Goal: Information Seeking & Learning: Learn about a topic

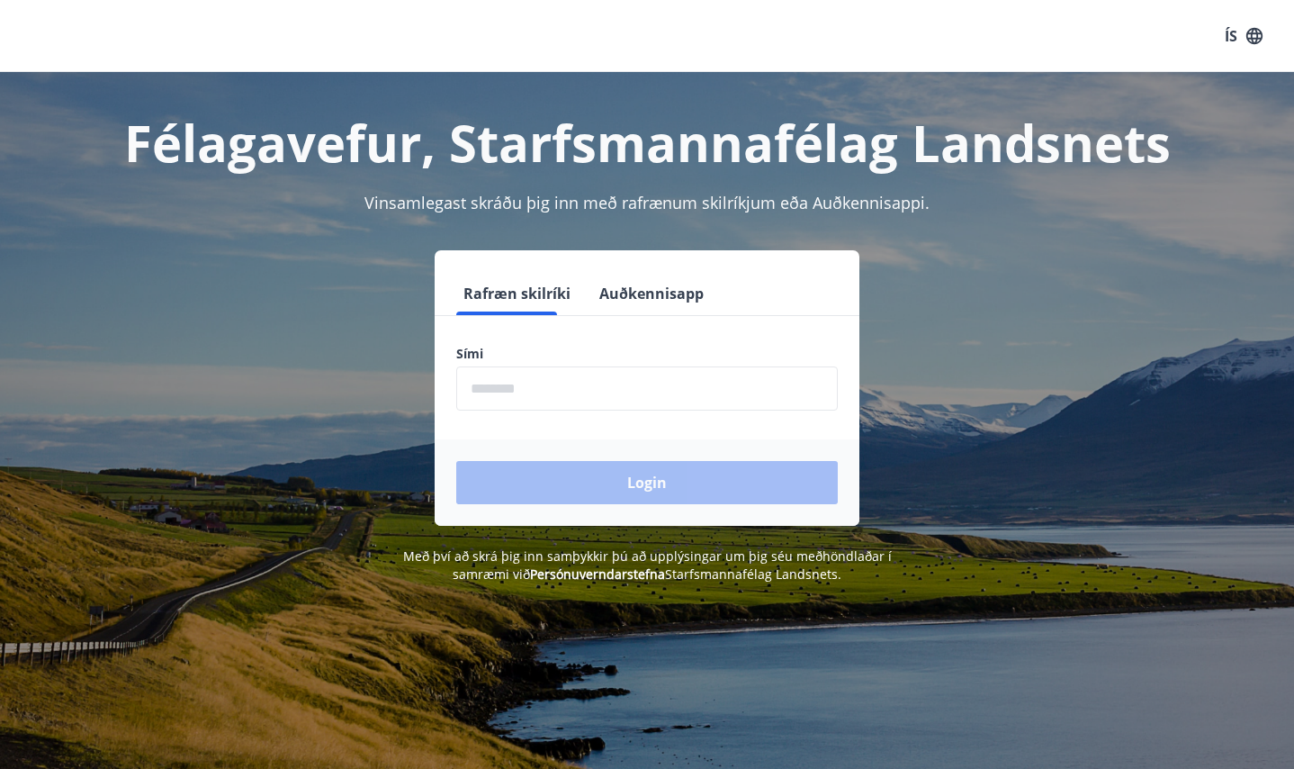
click at [555, 386] on input "phone" at bounding box center [647, 388] width 382 height 44
type input "********"
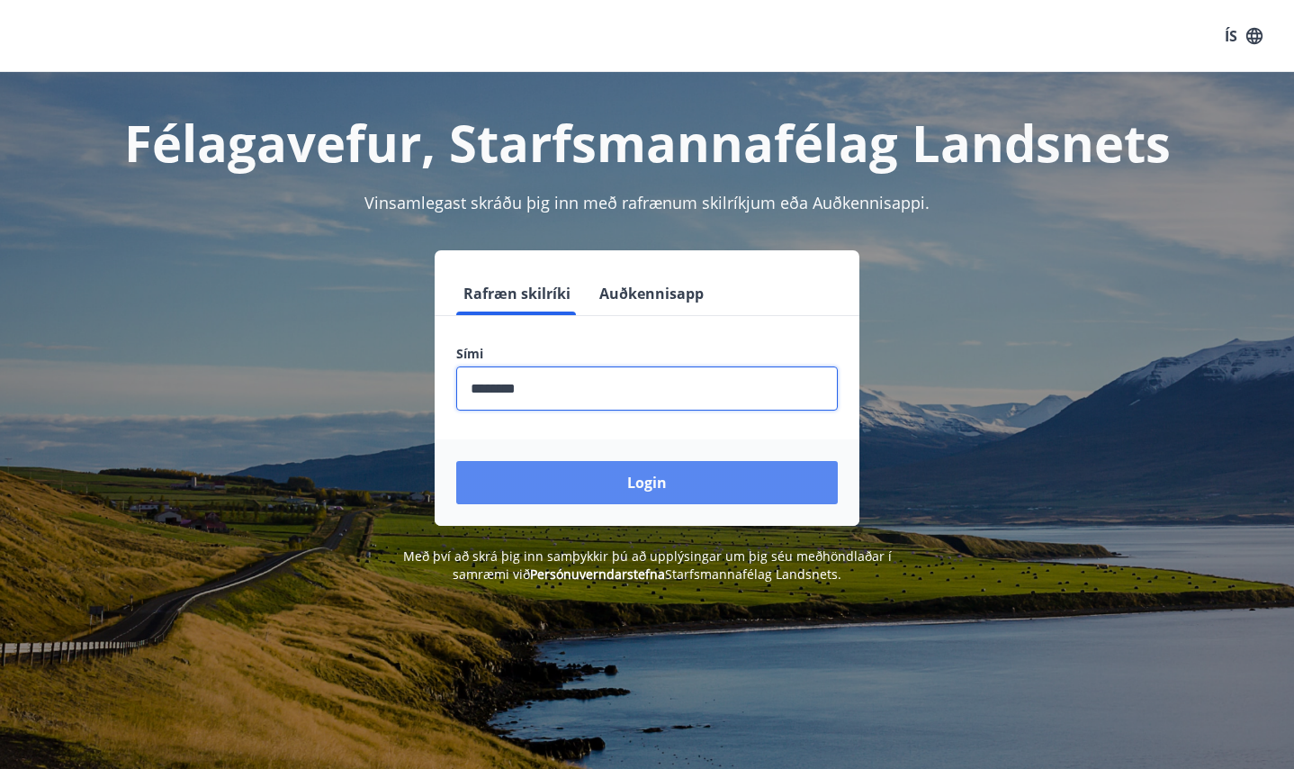
click at [615, 486] on button "Login" at bounding box center [647, 482] width 382 height 43
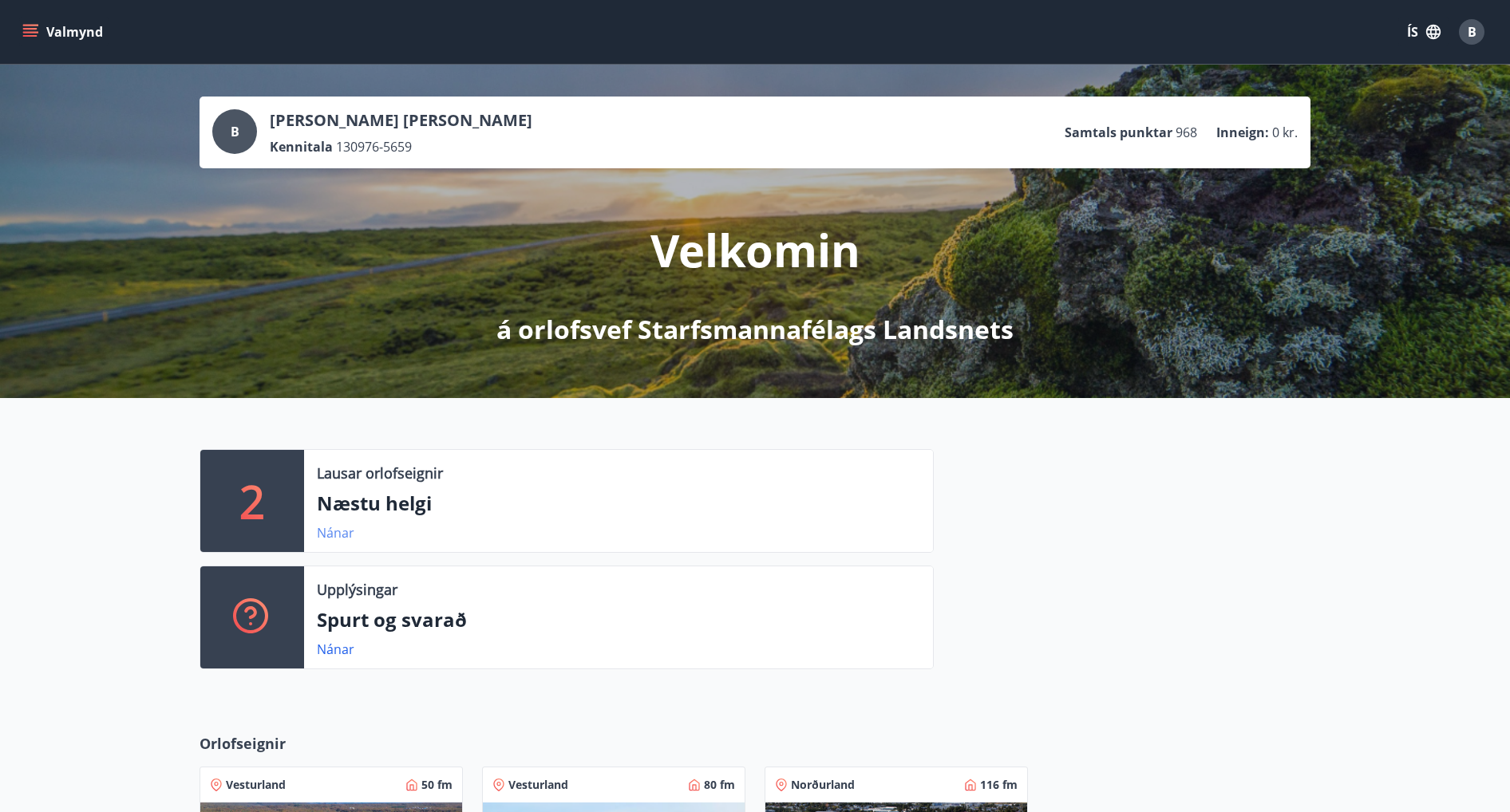
click at [338, 530] on link "Nánar" at bounding box center [335, 533] width 37 height 18
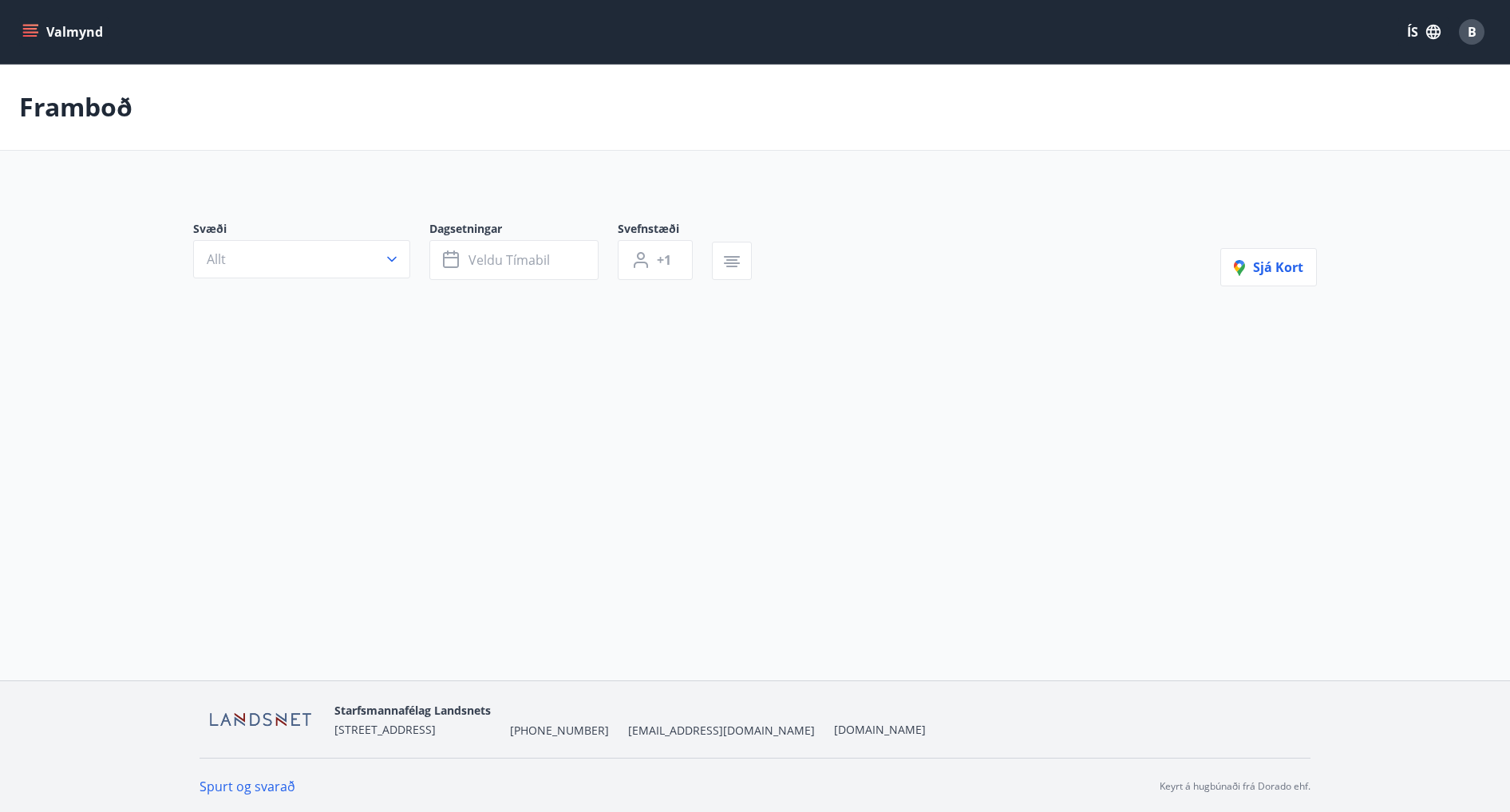
type input "*"
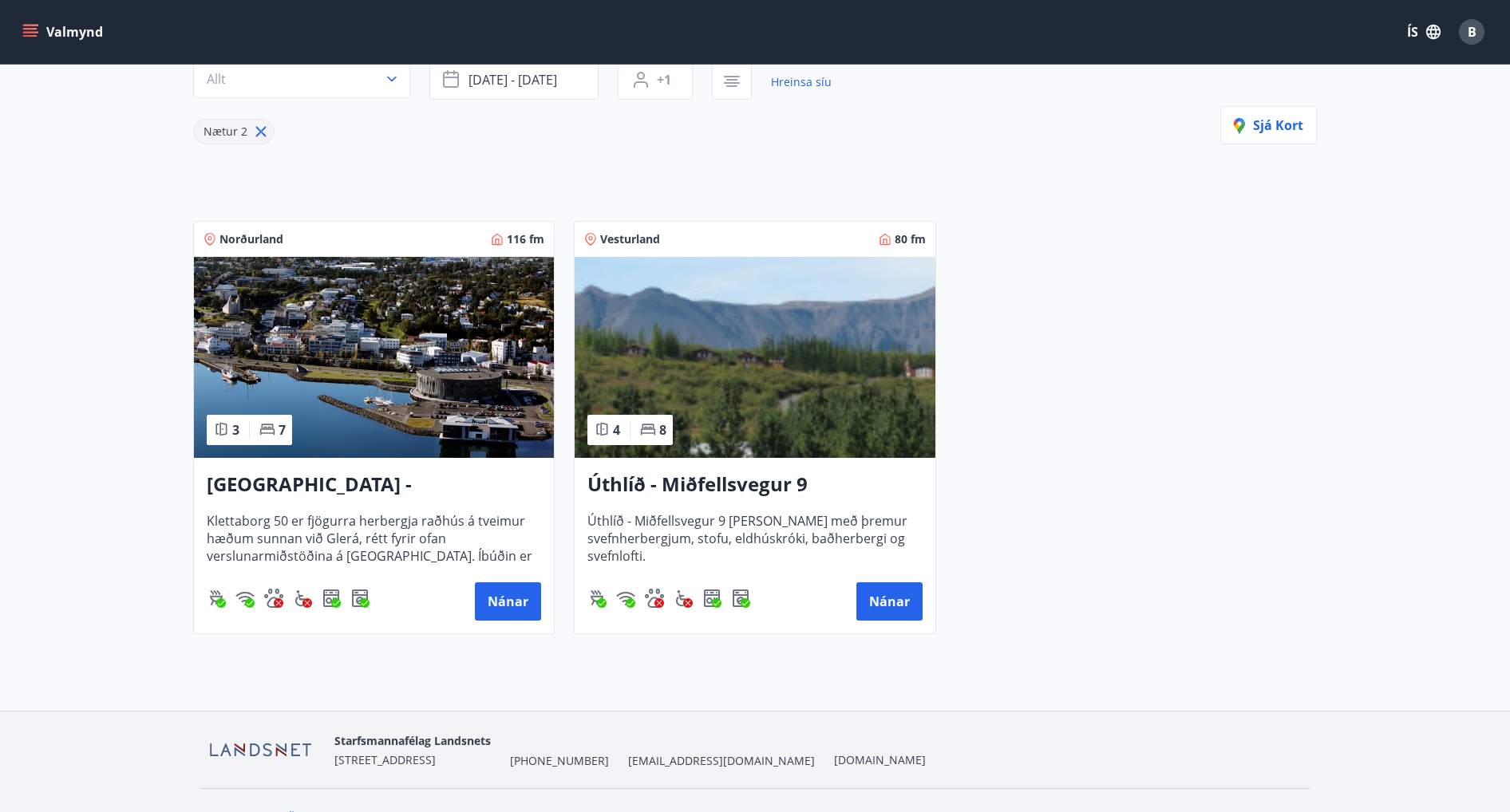
scroll to position [213, 0]
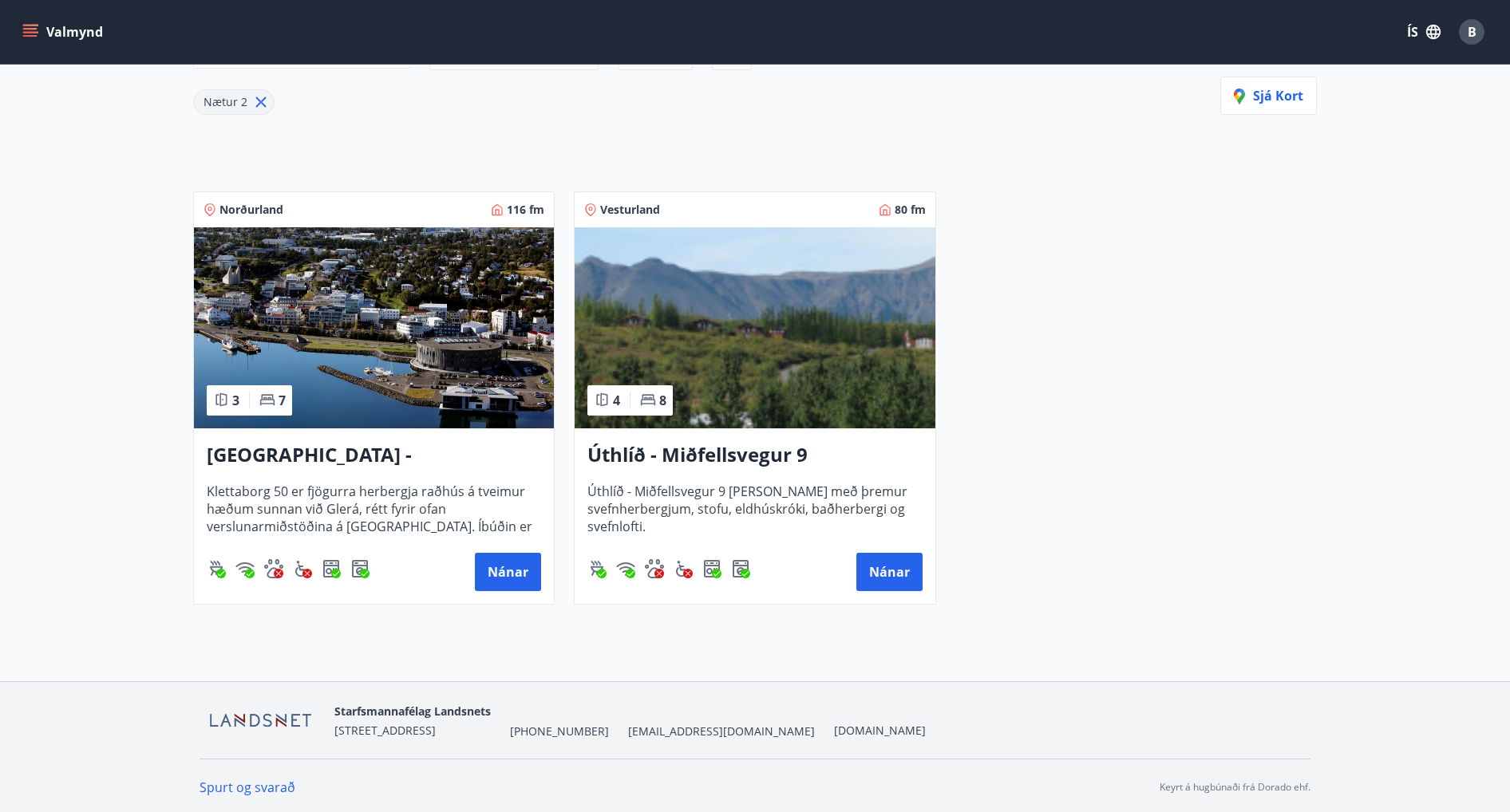
click at [352, 326] on img at bounding box center [374, 327] width 360 height 201
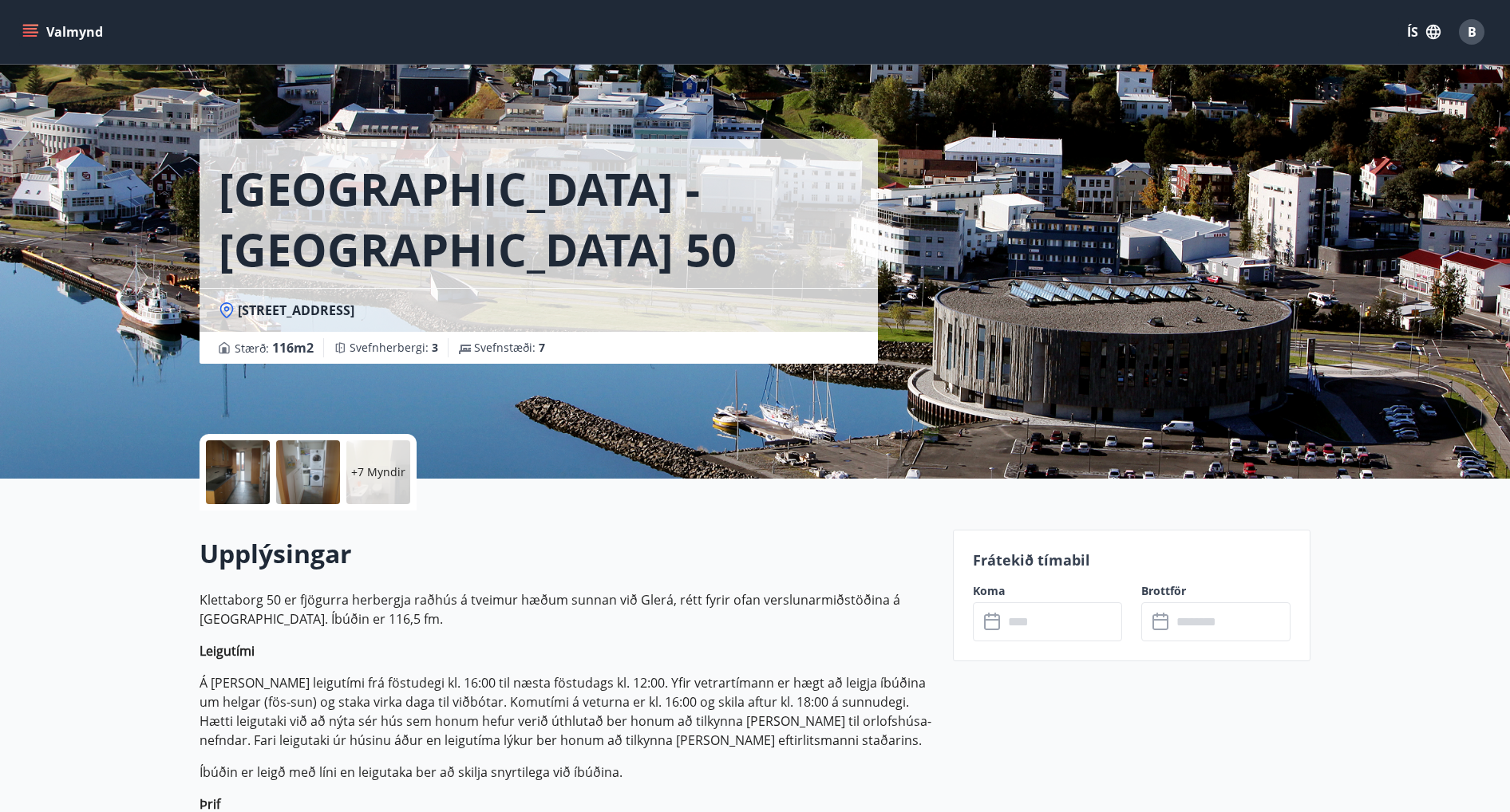
click at [238, 472] on div at bounding box center [238, 472] width 64 height 64
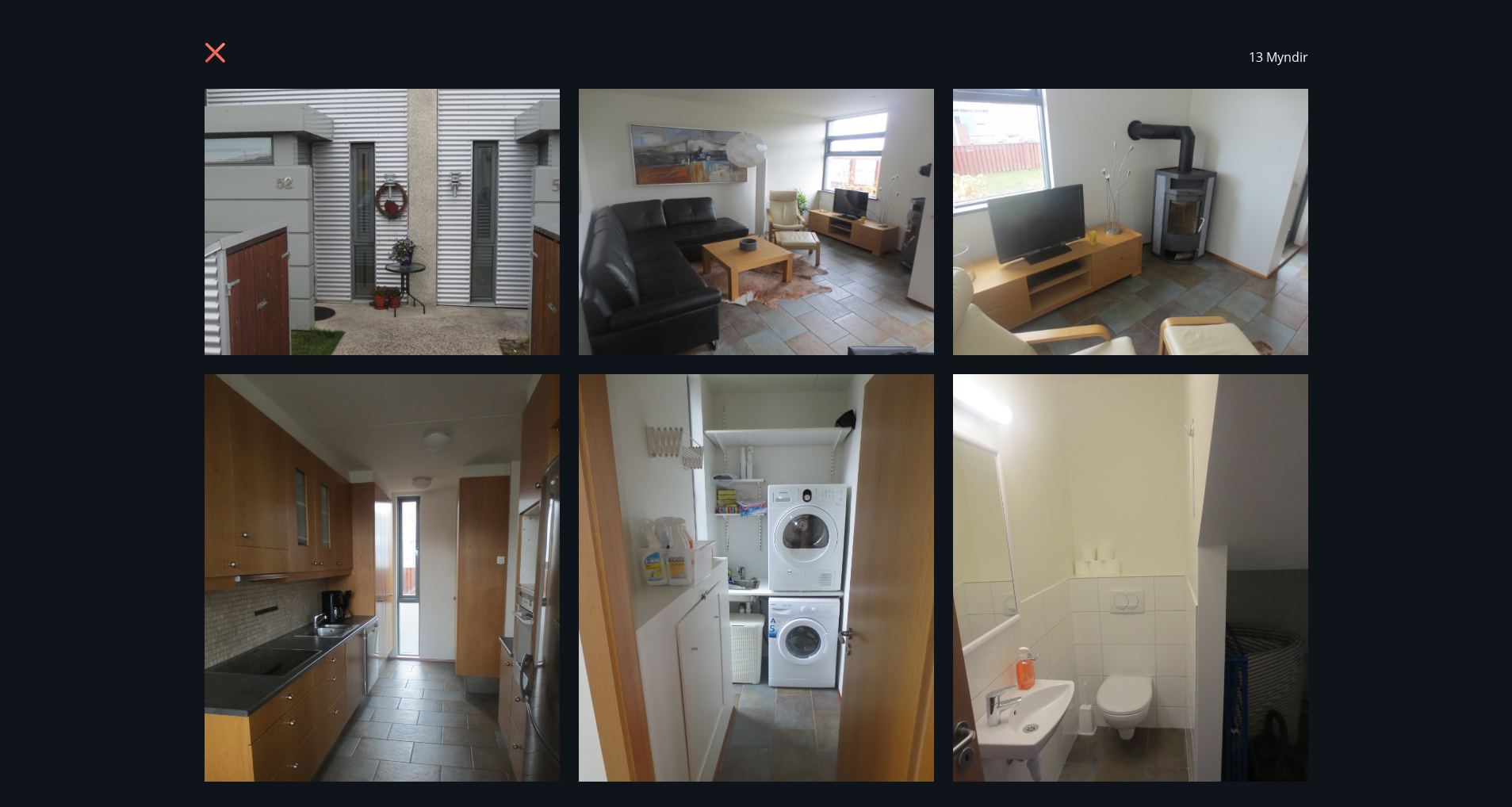
click at [765, 196] on img at bounding box center [756, 222] width 355 height 266
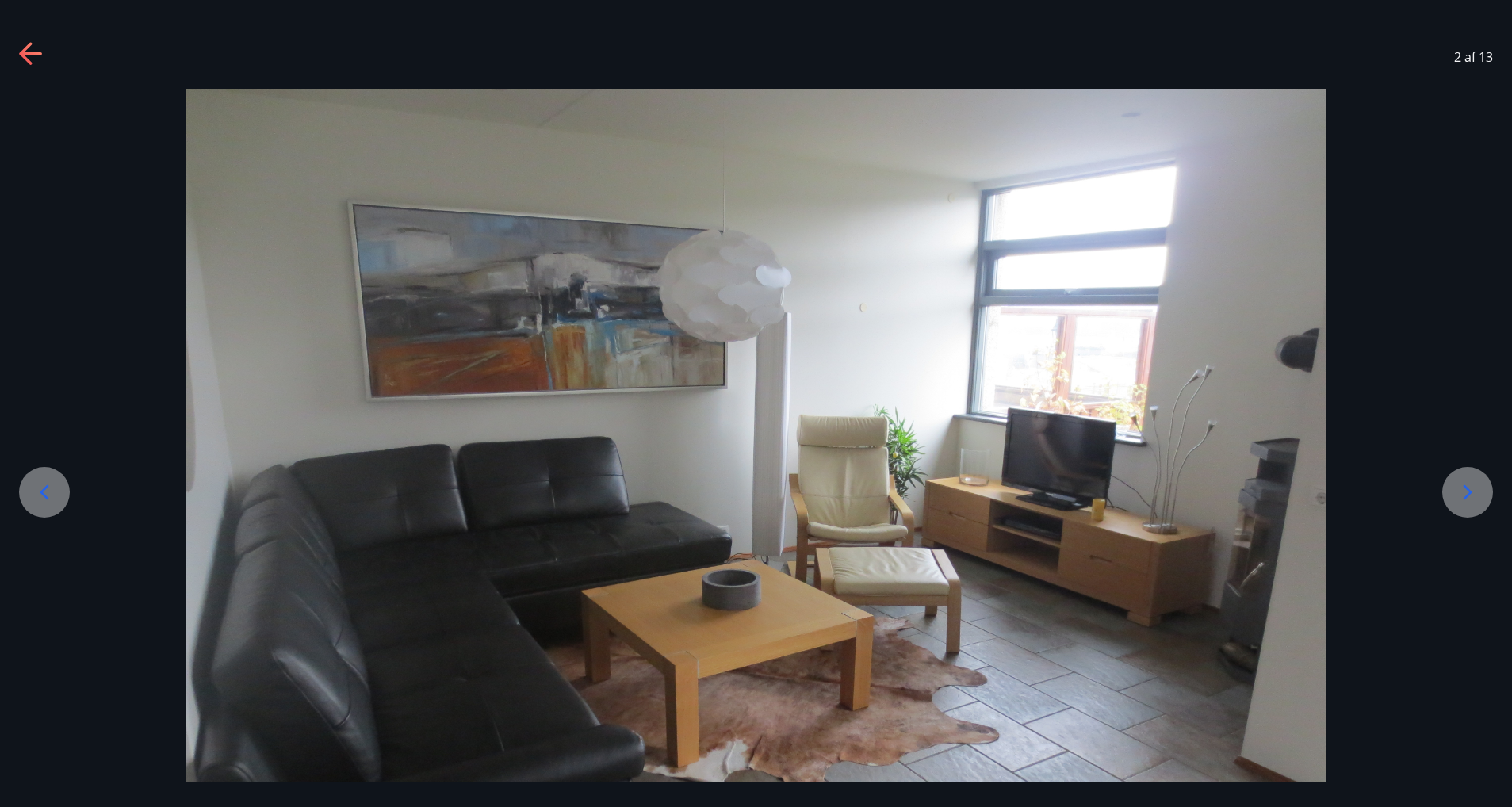
click at [23, 57] on icon at bounding box center [26, 53] width 12 height 22
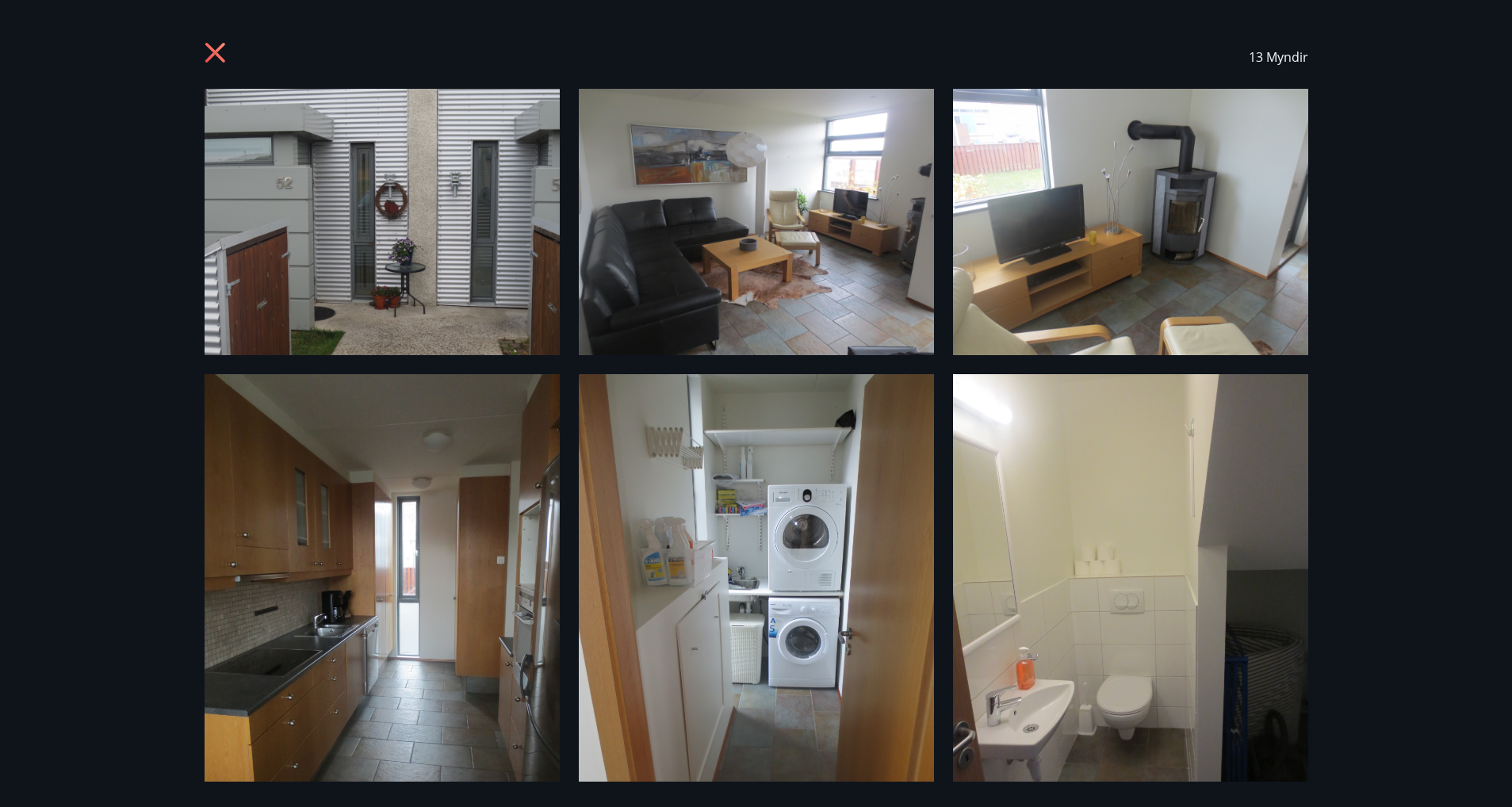
click at [214, 44] on icon at bounding box center [217, 55] width 26 height 26
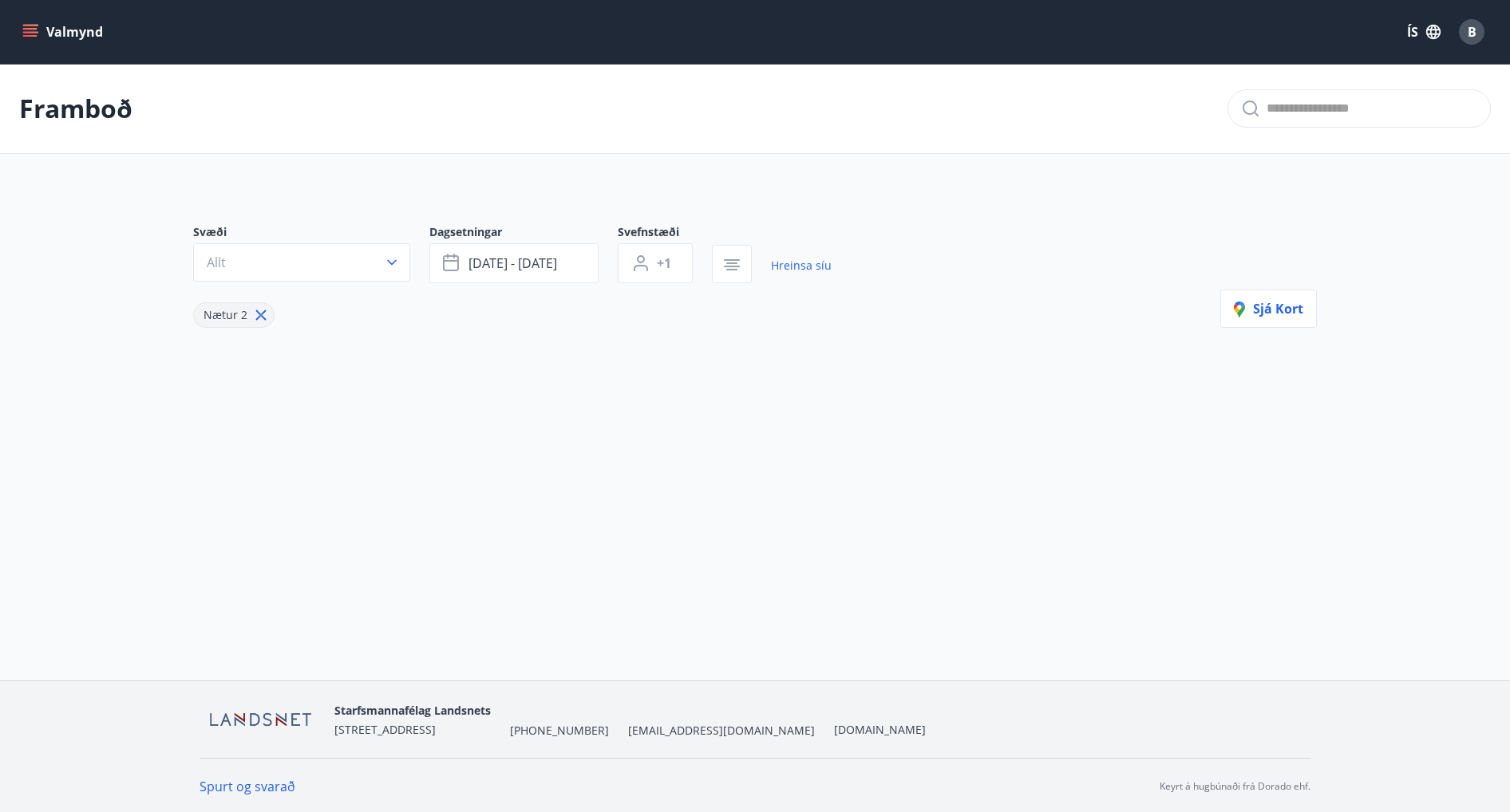
type input "*"
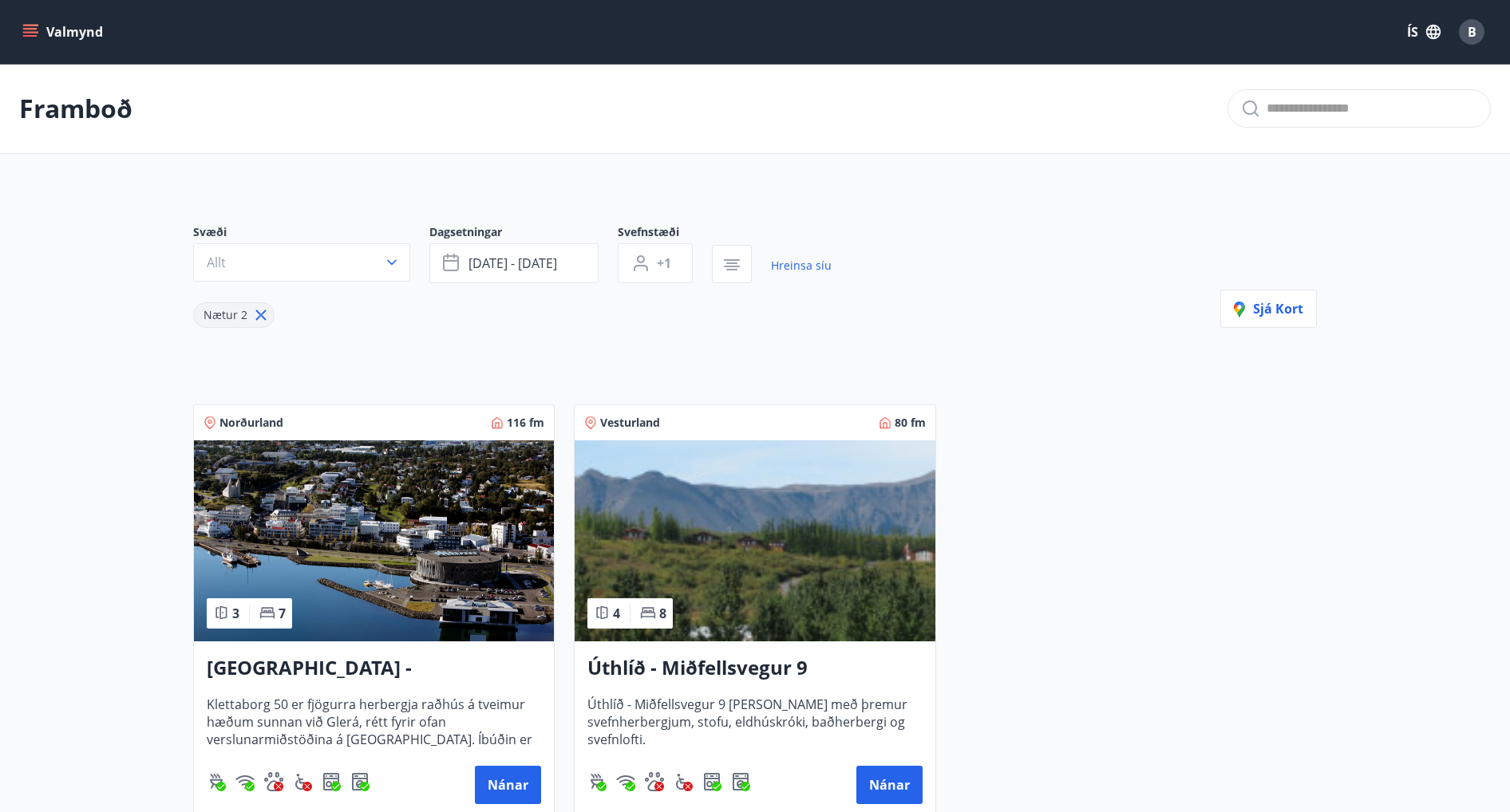
click at [714, 526] on img at bounding box center [755, 541] width 360 height 201
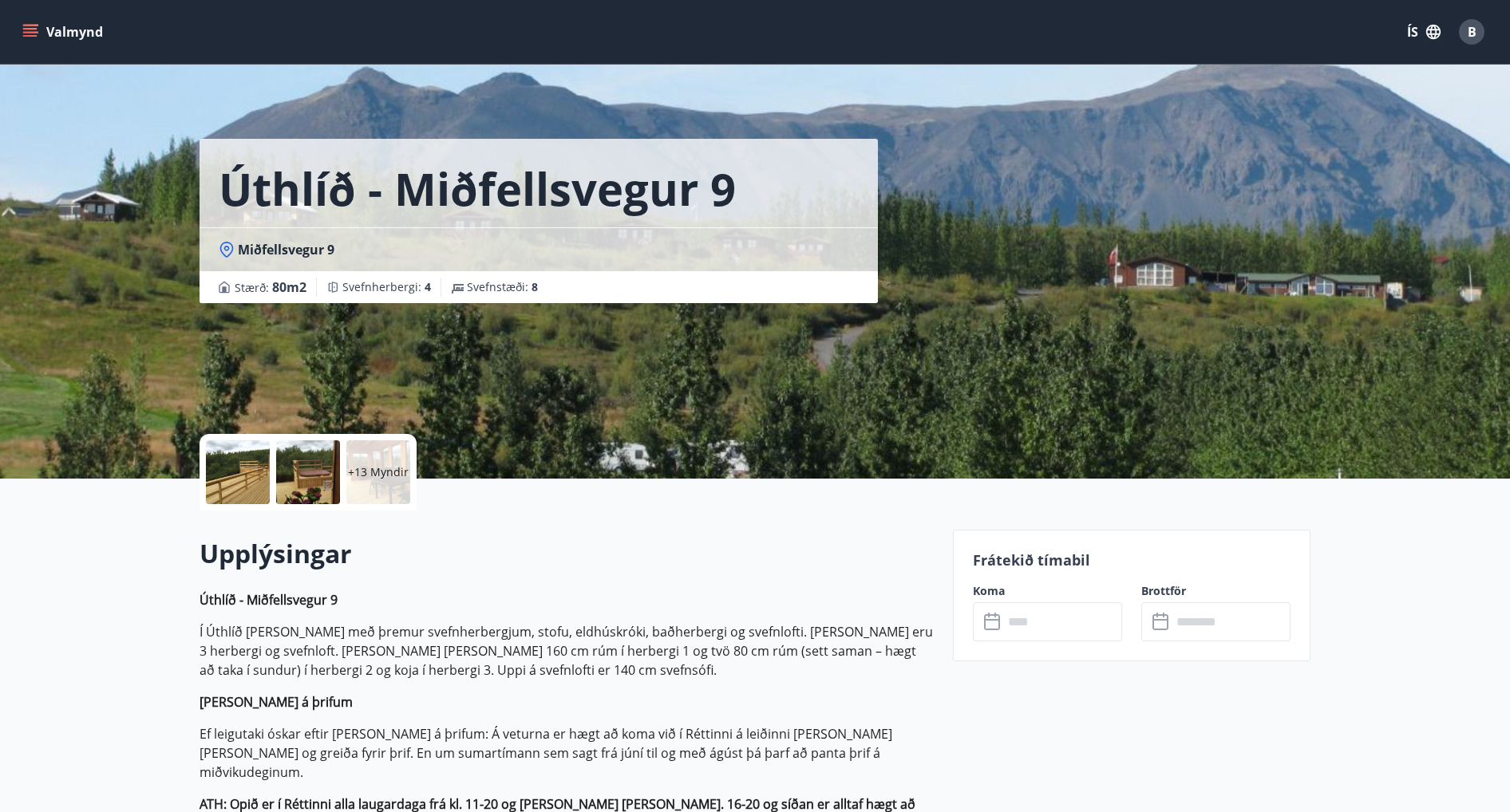
click at [35, 23] on button "Valmynd" at bounding box center [65, 32] width 90 height 28
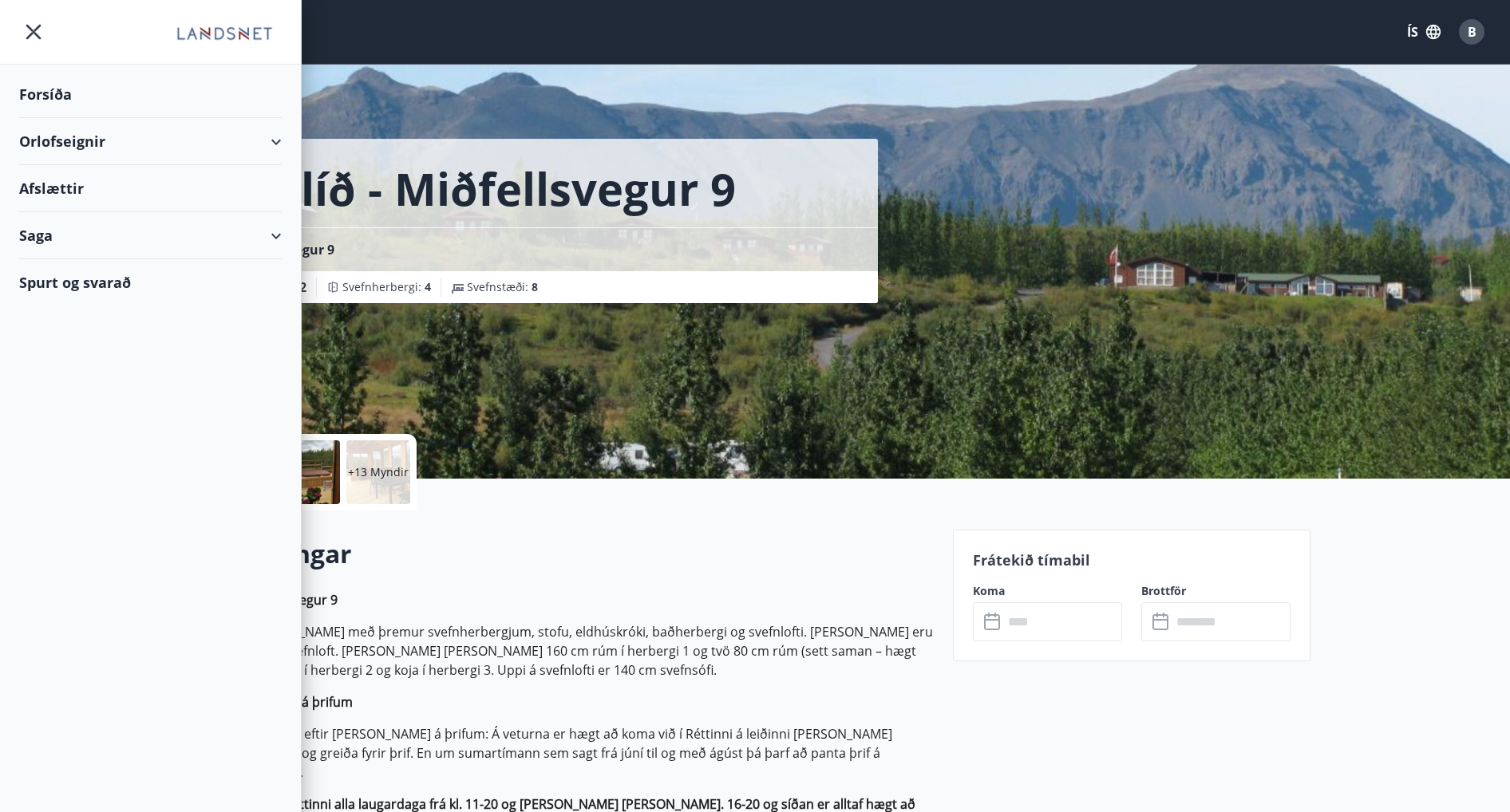
click at [51, 90] on div "Forsíða" at bounding box center [151, 94] width 262 height 47
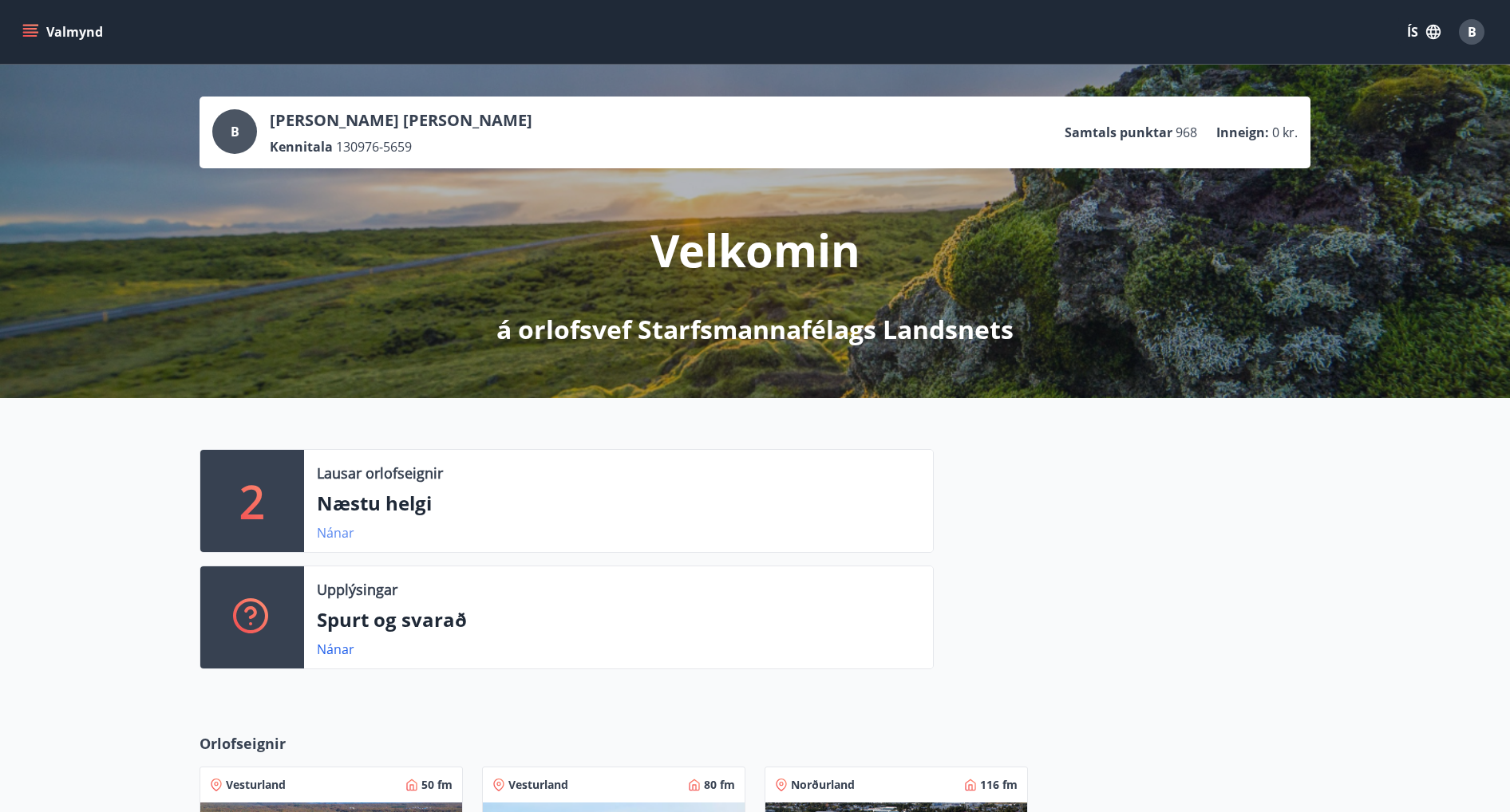
click at [328, 535] on link "Nánar" at bounding box center [335, 533] width 37 height 18
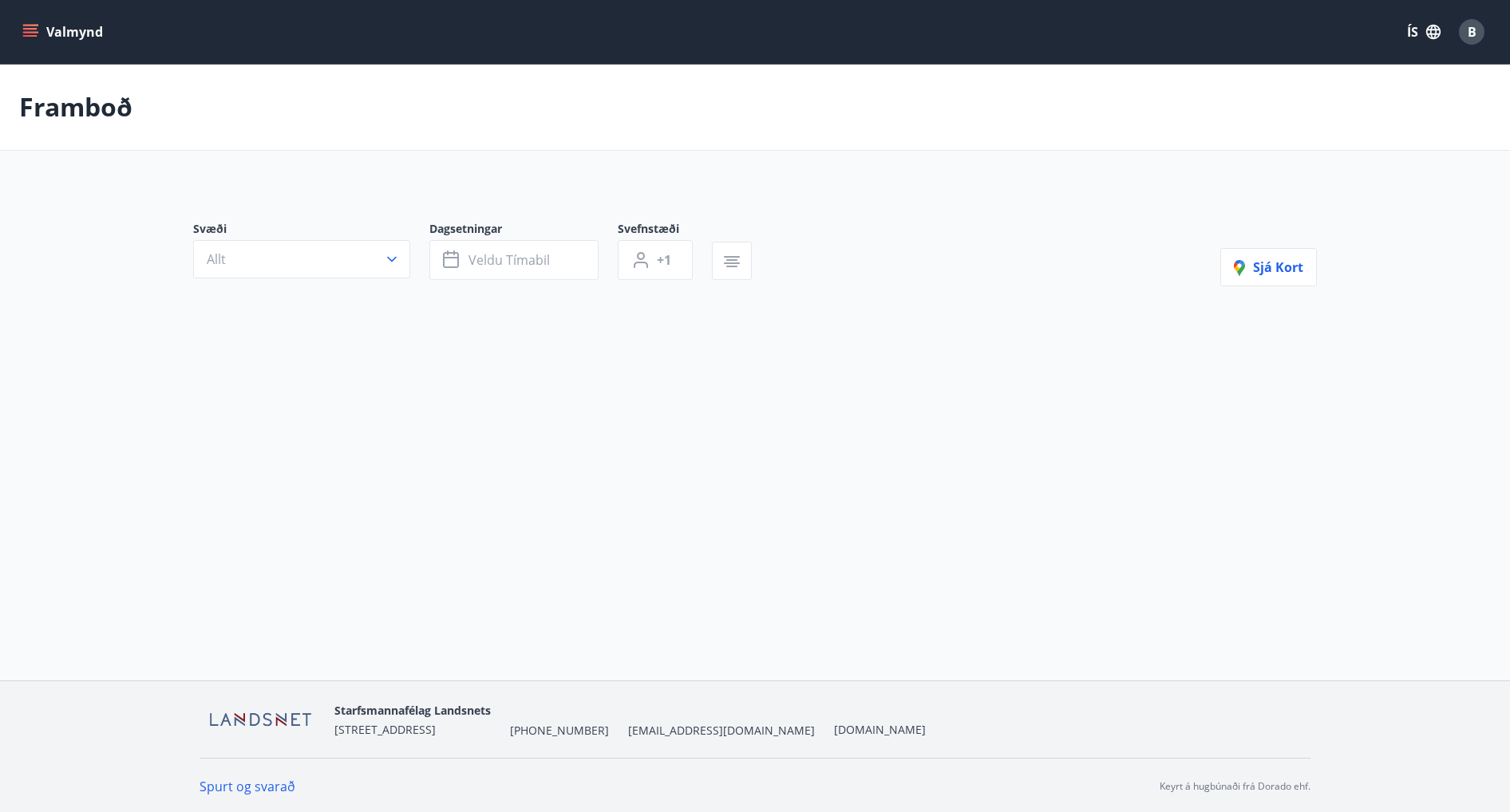
type input "*"
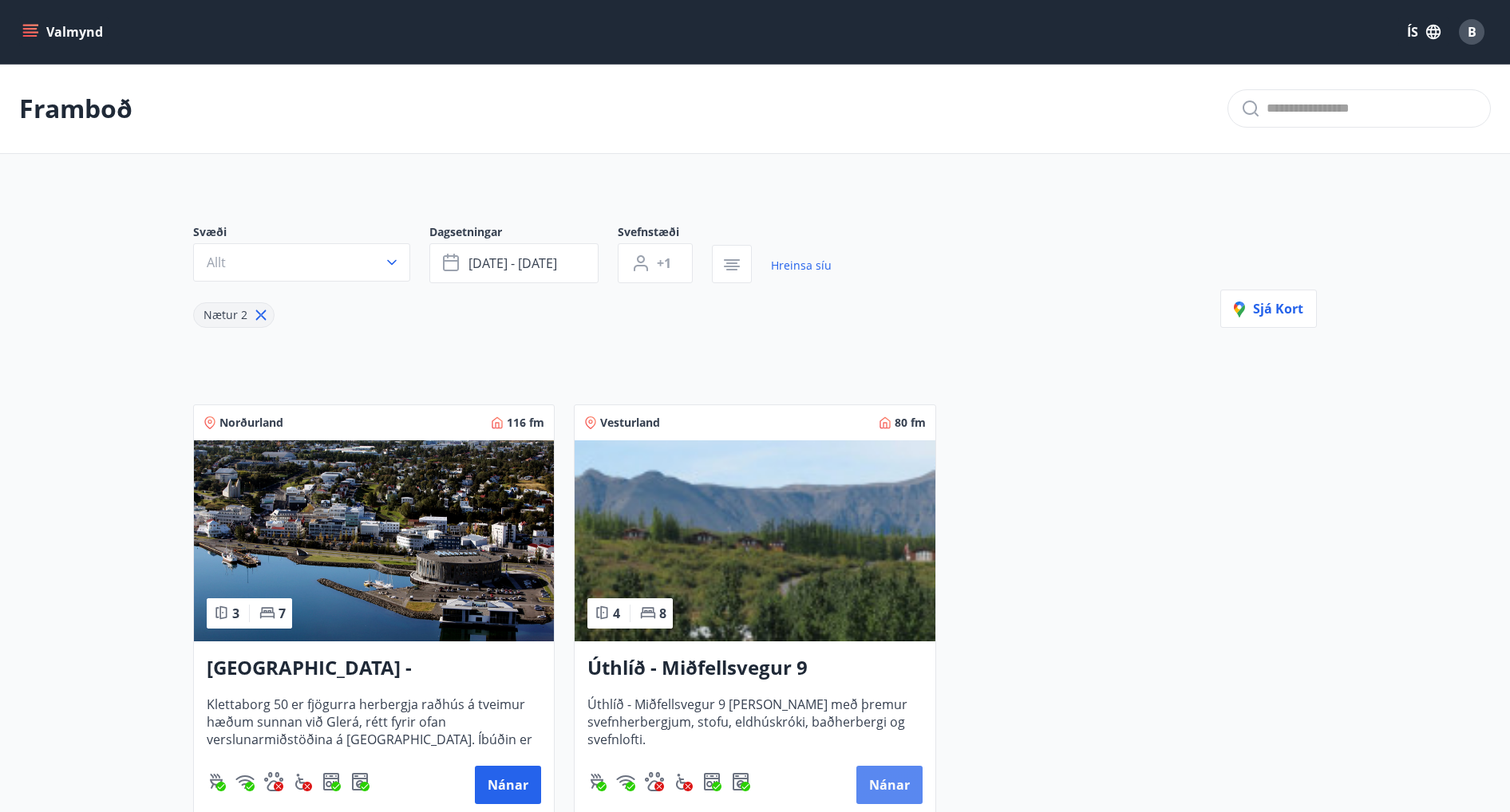
click at [888, 681] on button "Nánar" at bounding box center [889, 785] width 67 height 38
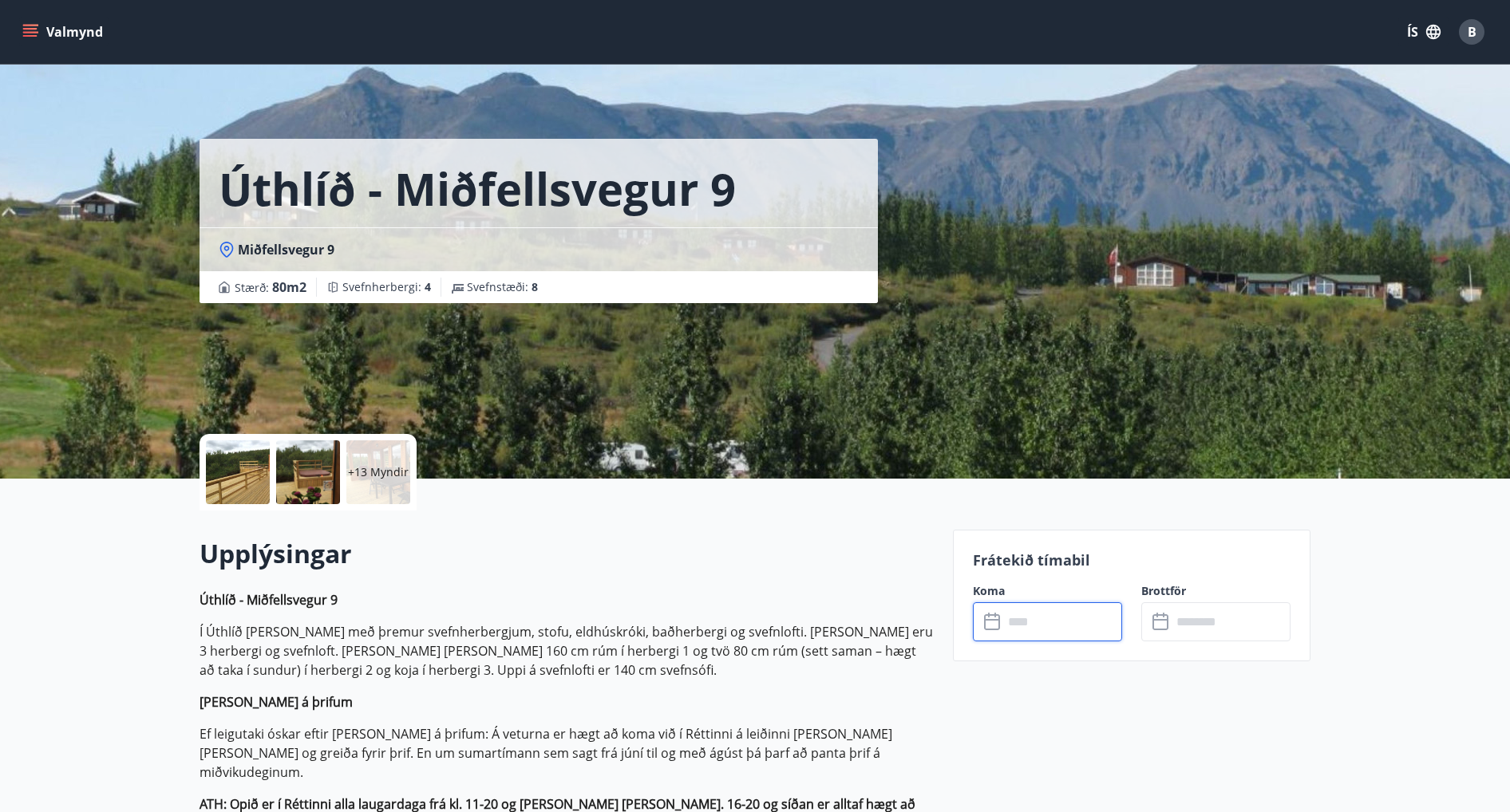
click at [1013, 623] on input "text" at bounding box center [1062, 621] width 119 height 39
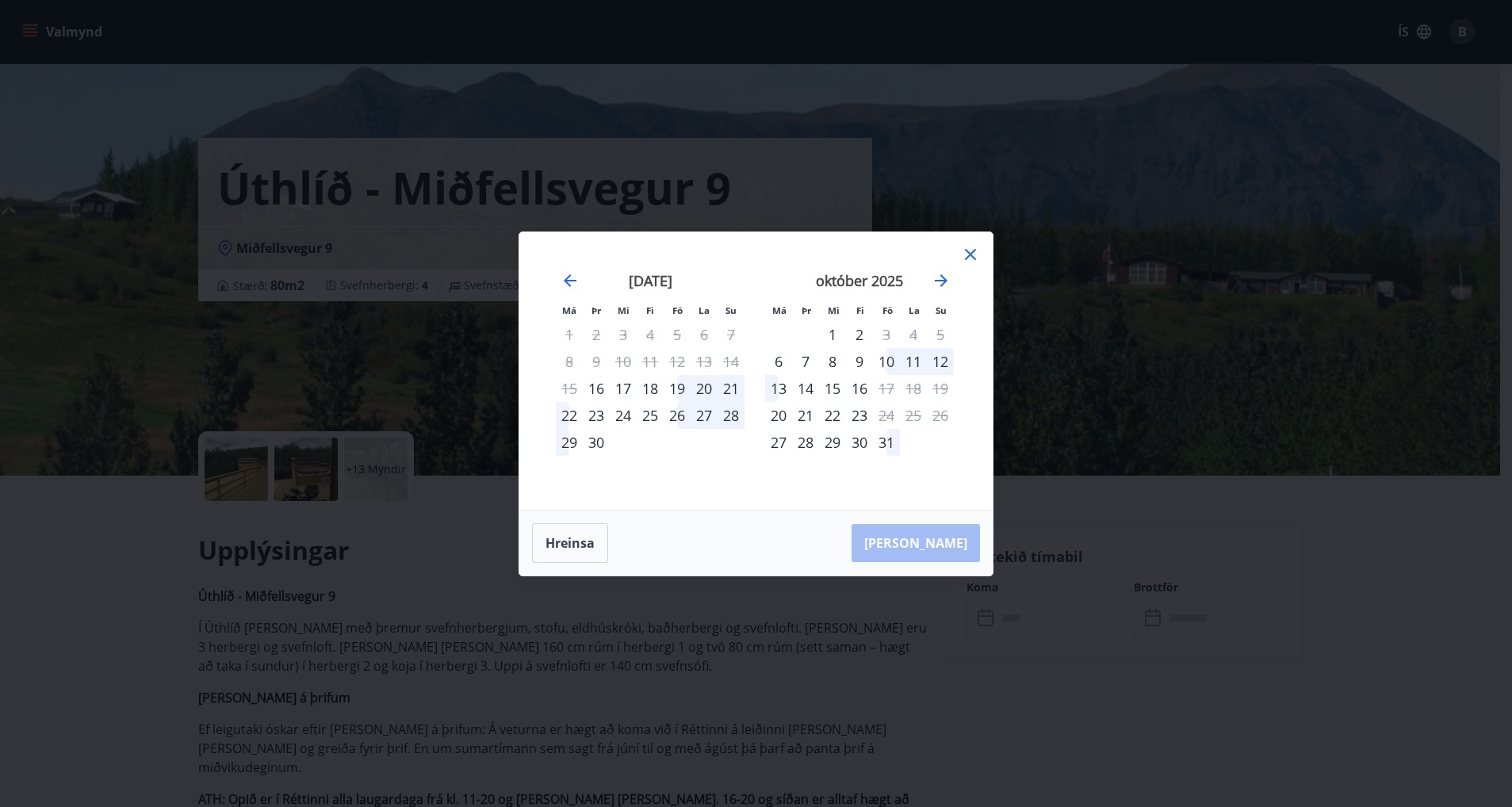
click at [677, 385] on div "19" at bounding box center [677, 389] width 27 height 27
click at [734, 382] on div "21" at bounding box center [730, 389] width 27 height 27
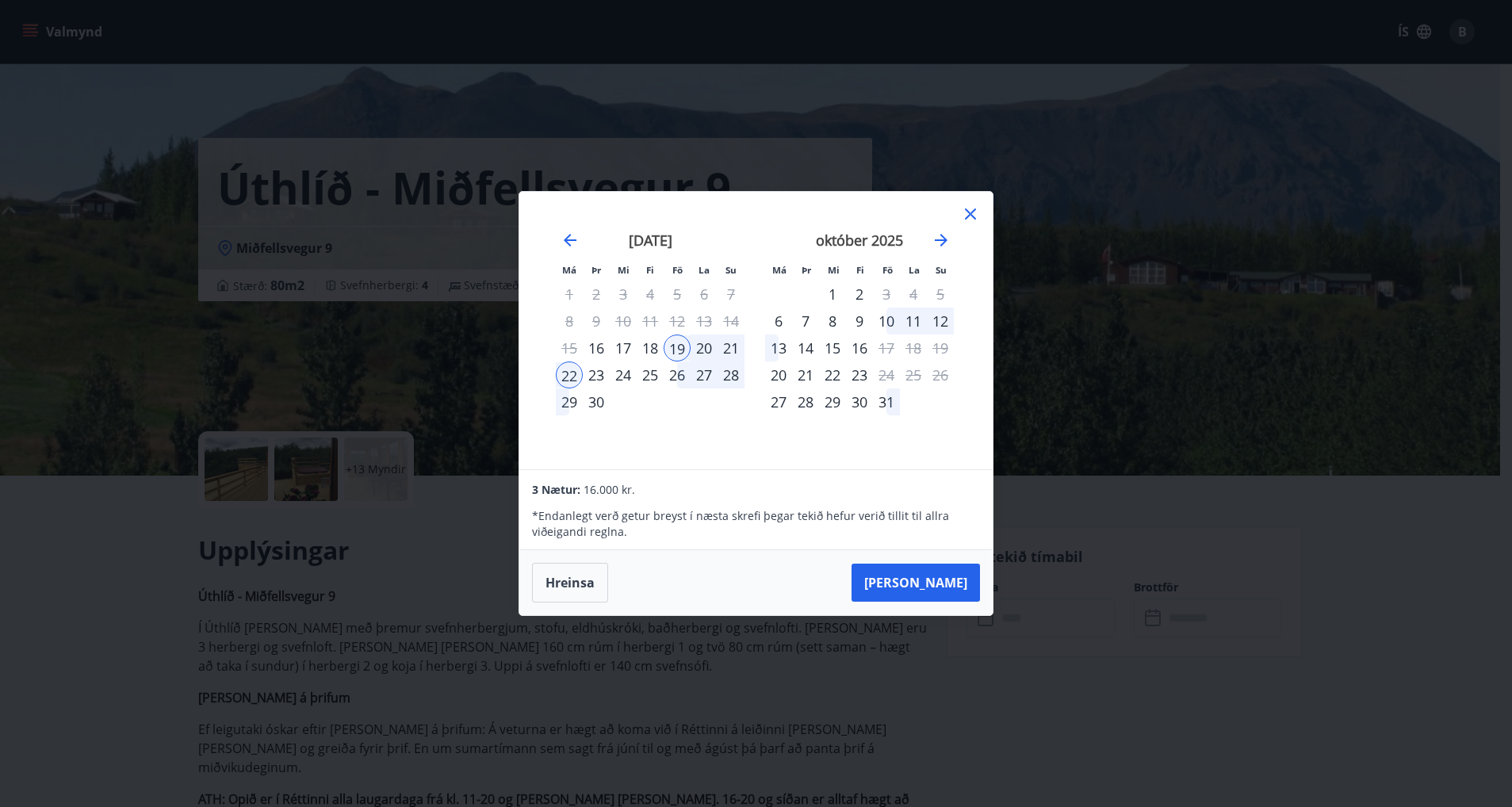
click at [970, 210] on icon at bounding box center [971, 214] width 19 height 19
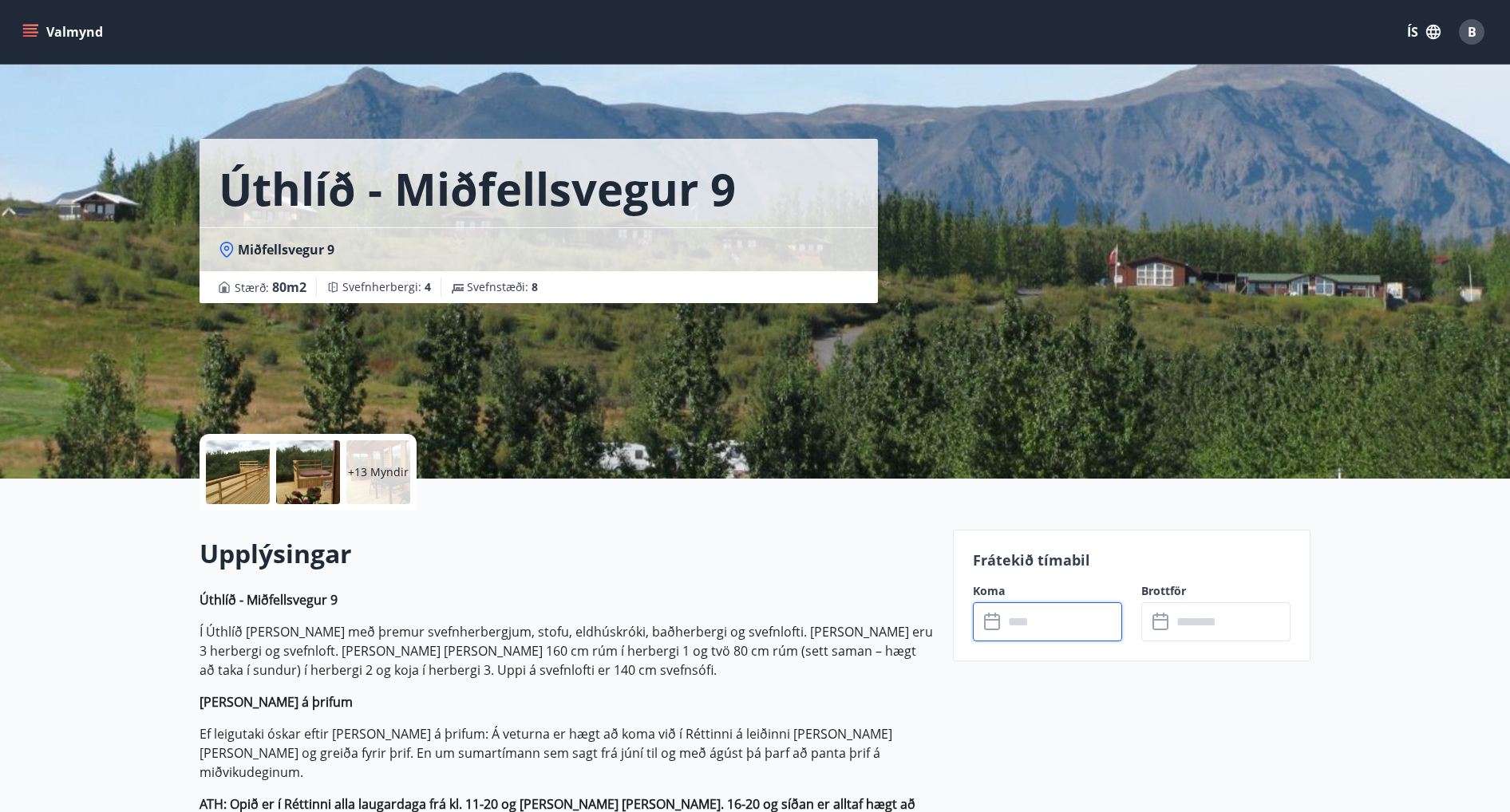
click at [234, 477] on div at bounding box center [238, 472] width 64 height 64
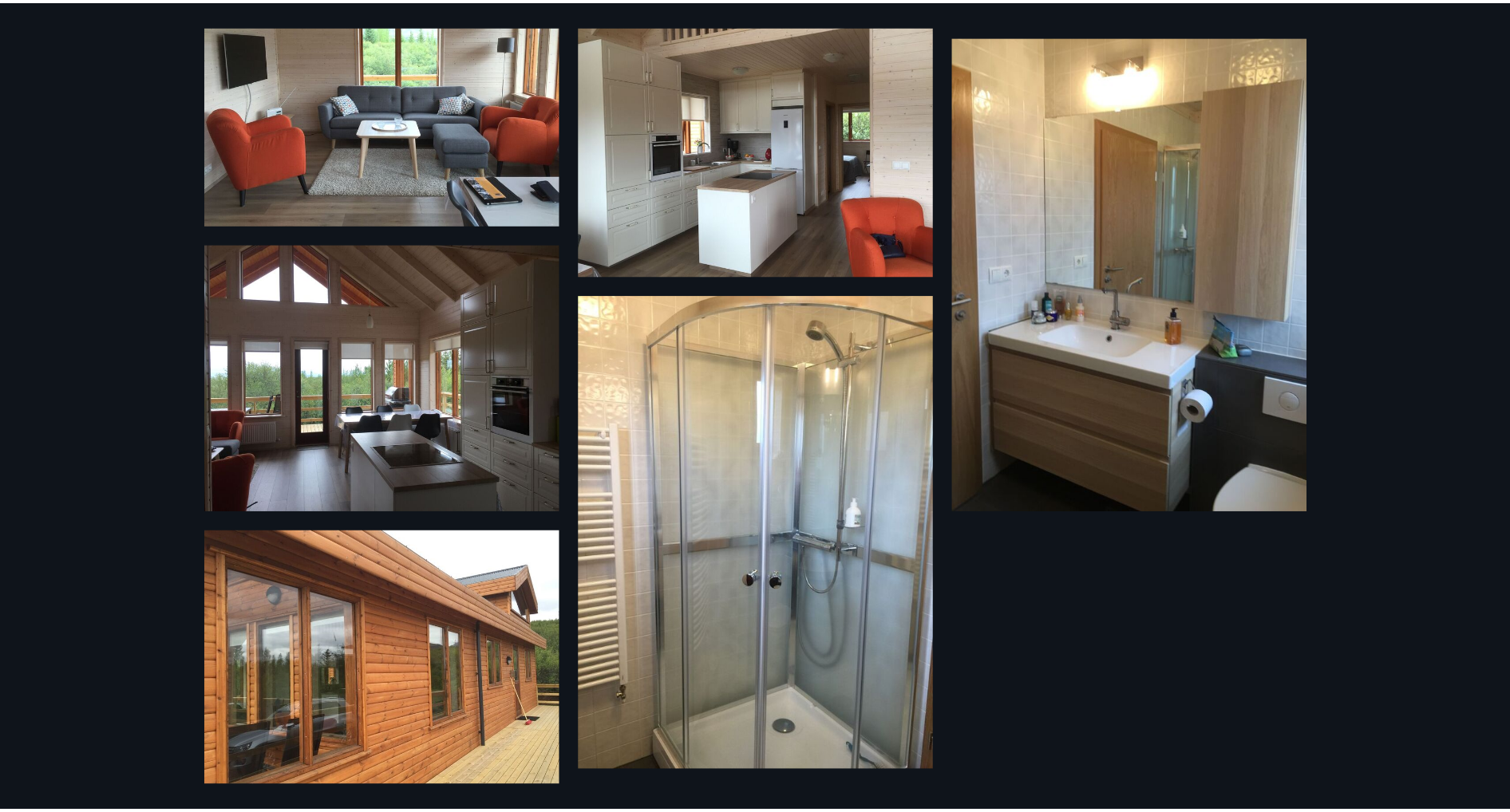
scroll to position [1507, 0]
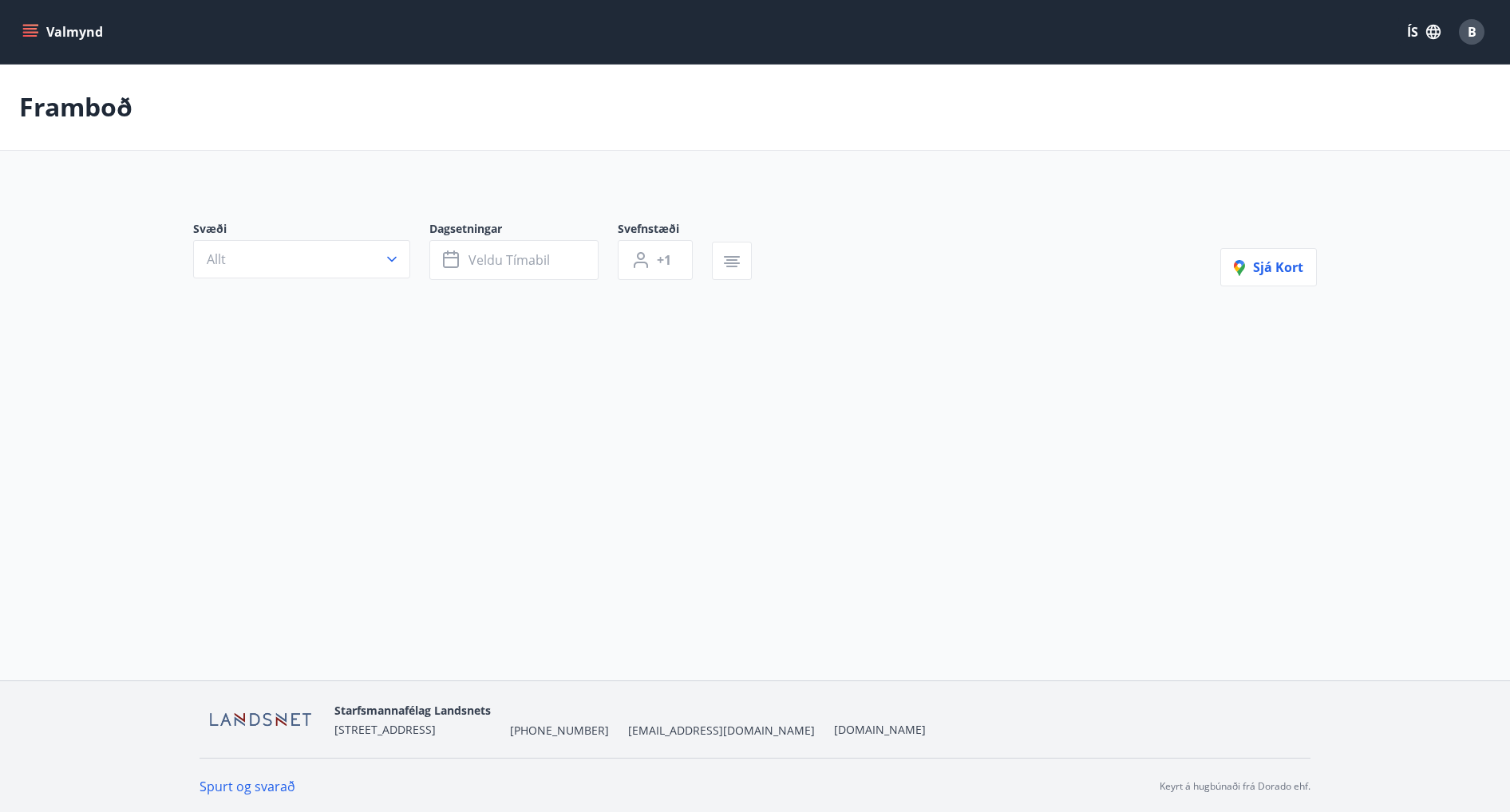
type input "*"
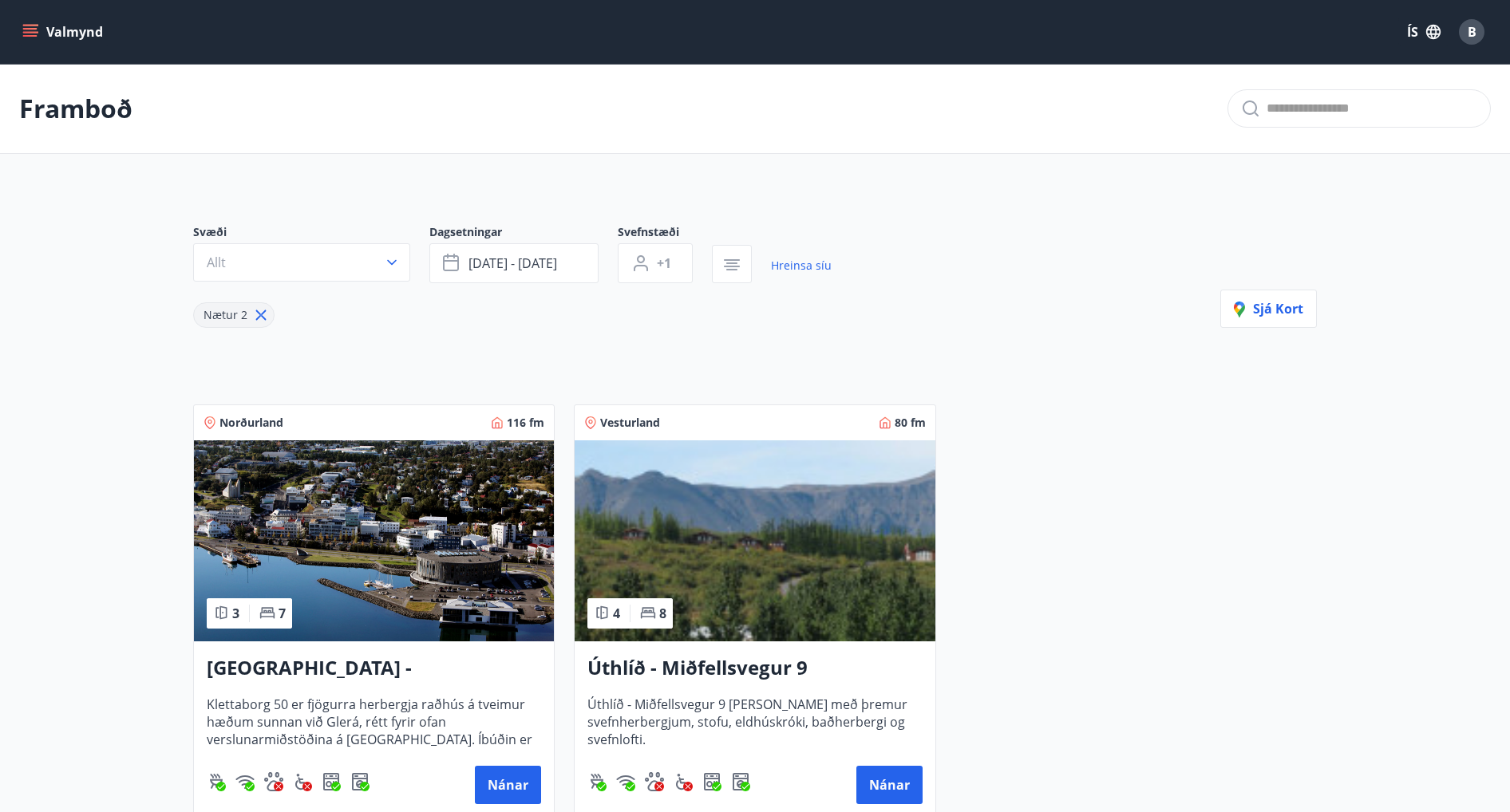
click at [28, 23] on button "Valmynd" at bounding box center [65, 32] width 90 height 28
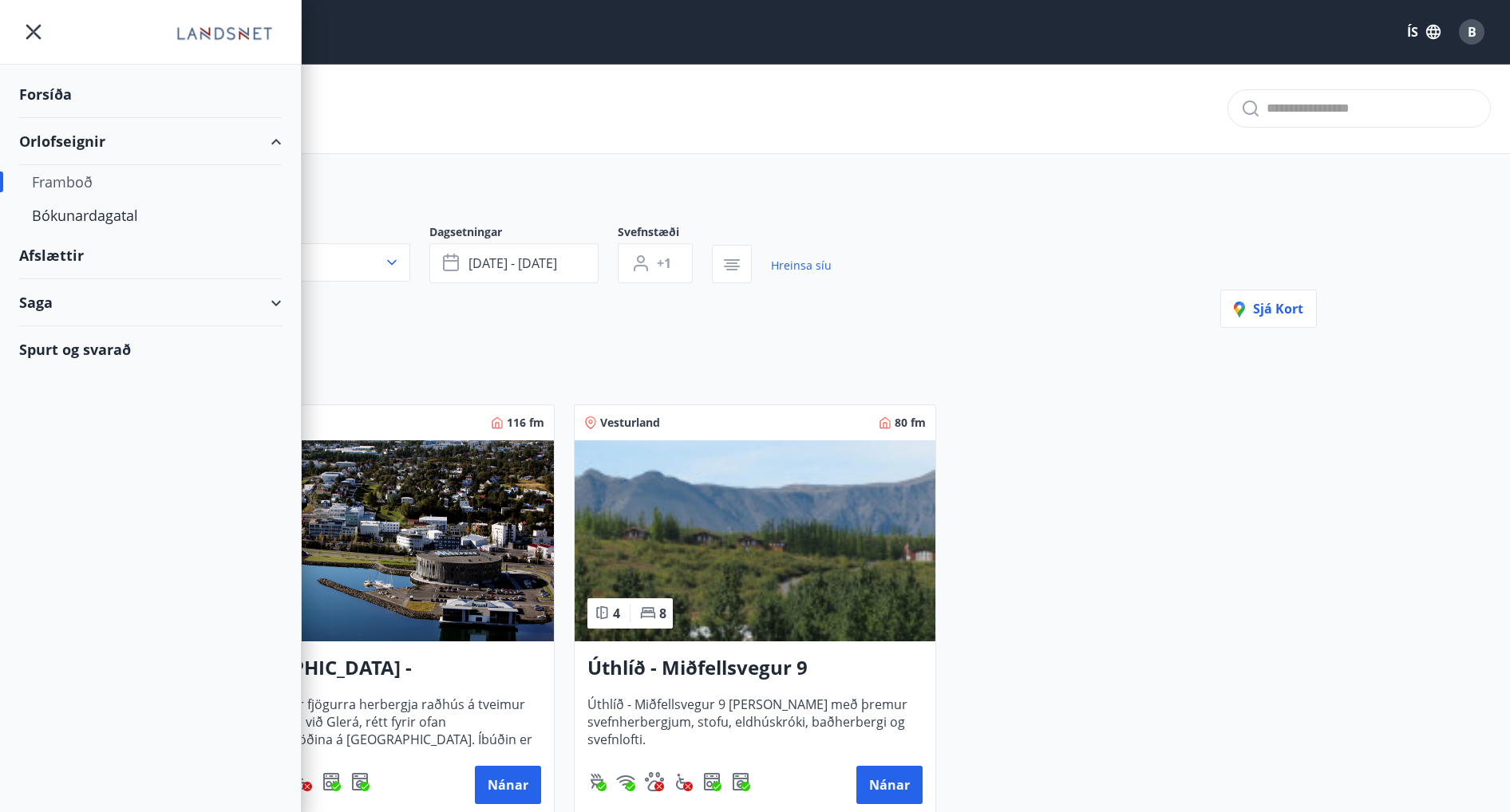
click at [54, 254] on div "Afslættir" at bounding box center [151, 255] width 262 height 47
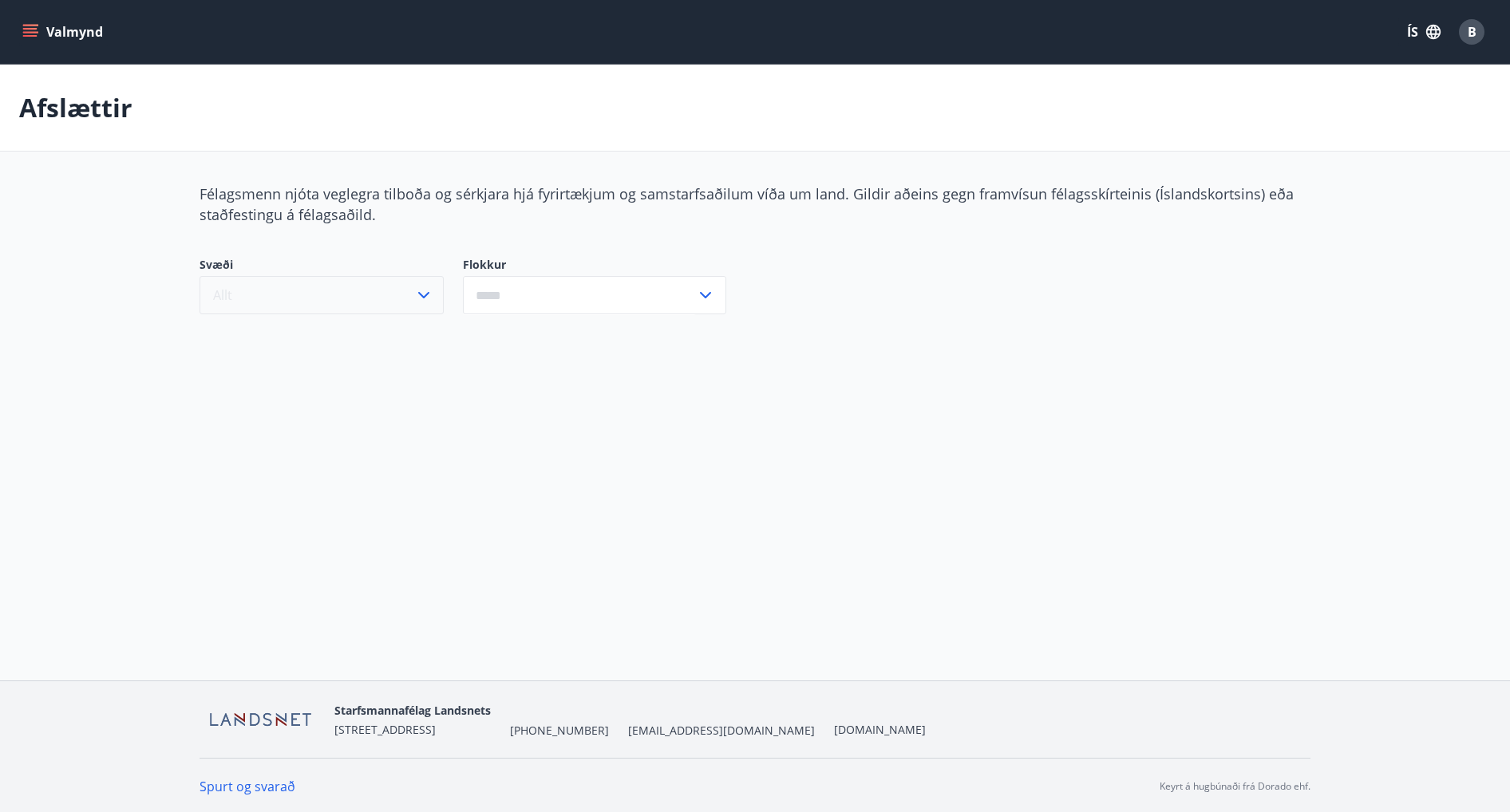
click at [426, 292] on icon "button" at bounding box center [424, 295] width 20 height 20
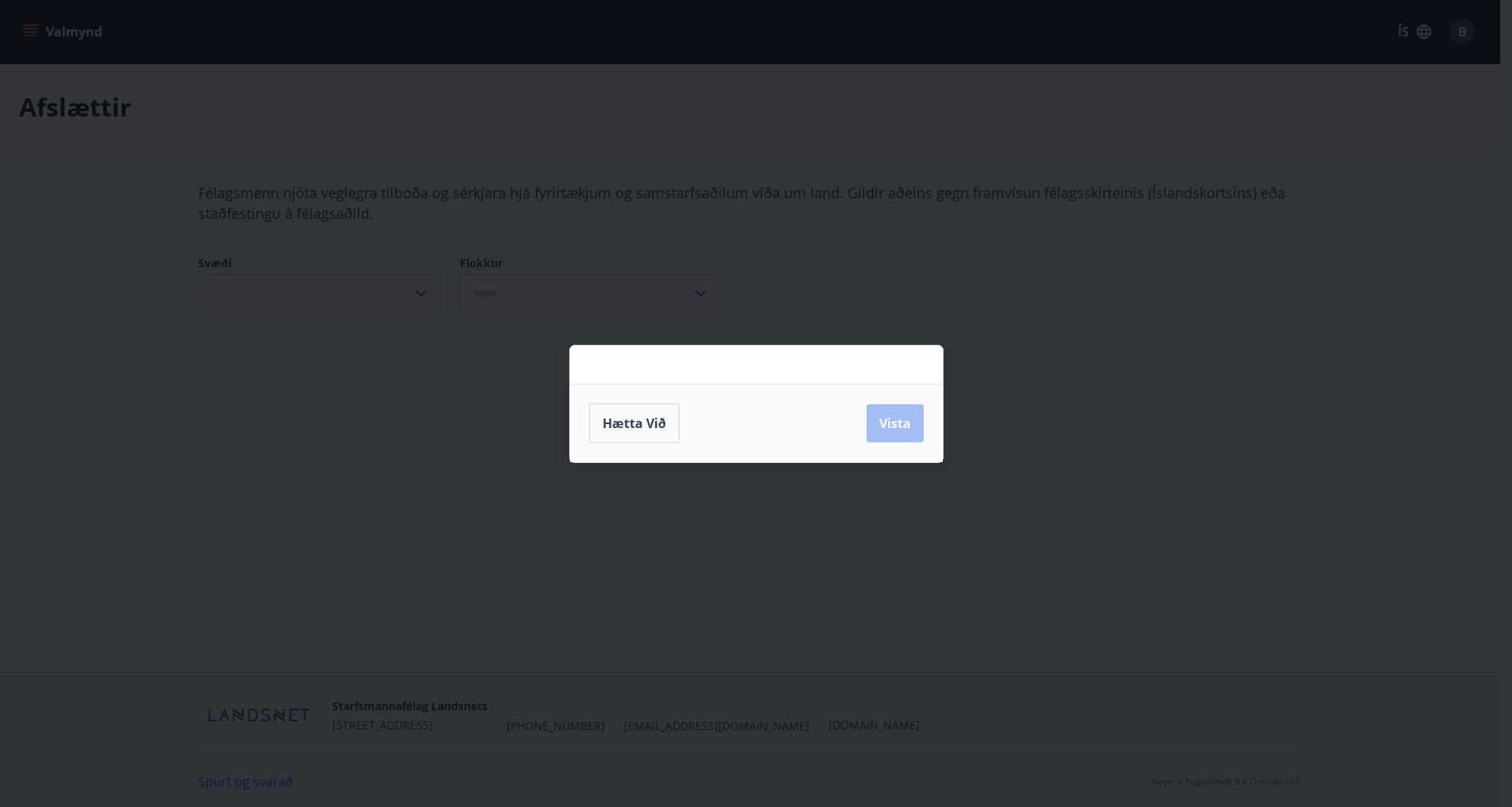
click at [345, 367] on div "Hætta við Vista" at bounding box center [756, 404] width 1512 height 807
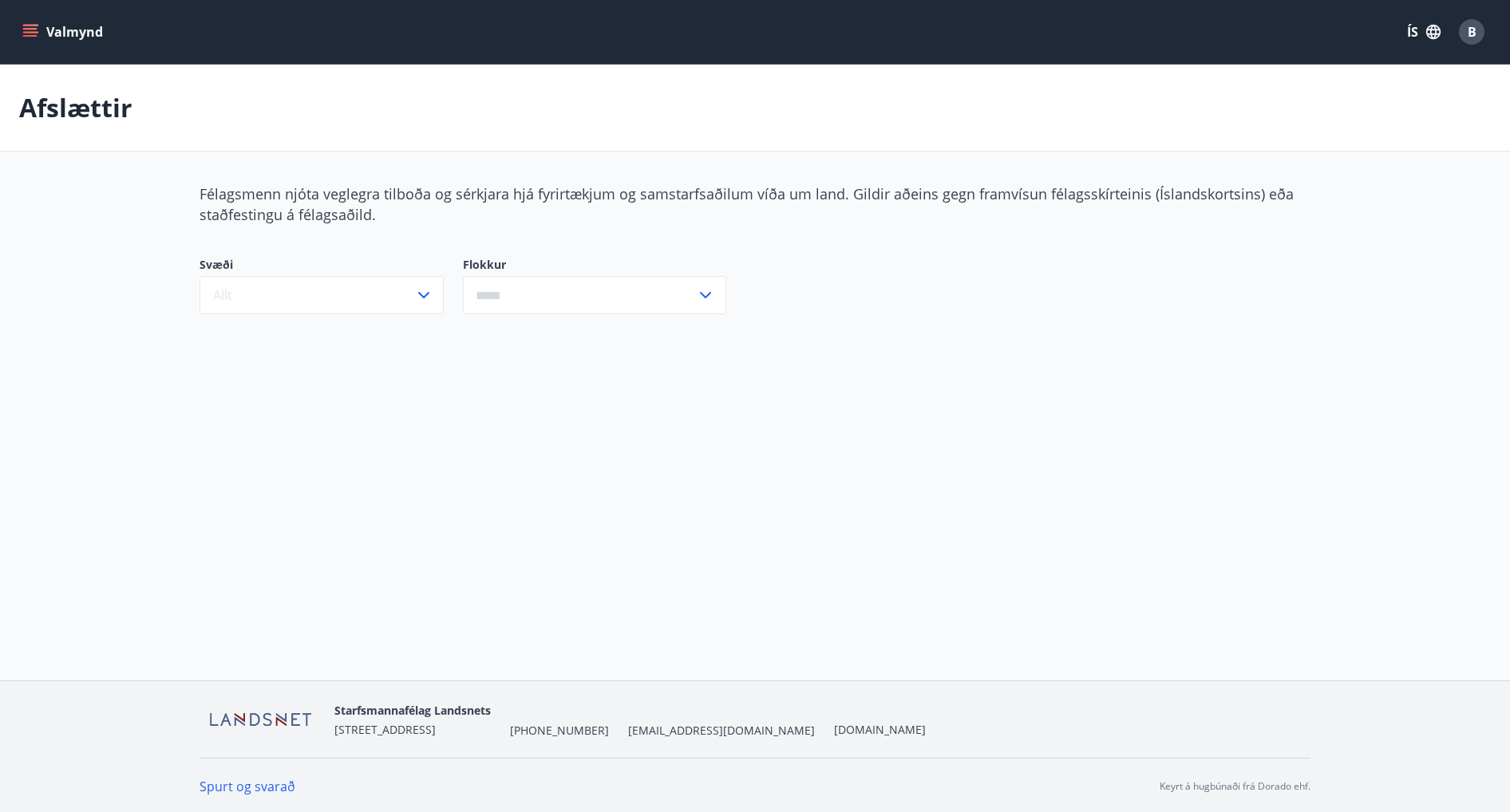
click at [703, 293] on icon at bounding box center [706, 295] width 20 height 20
click at [428, 291] on icon "button" at bounding box center [424, 295] width 20 height 20
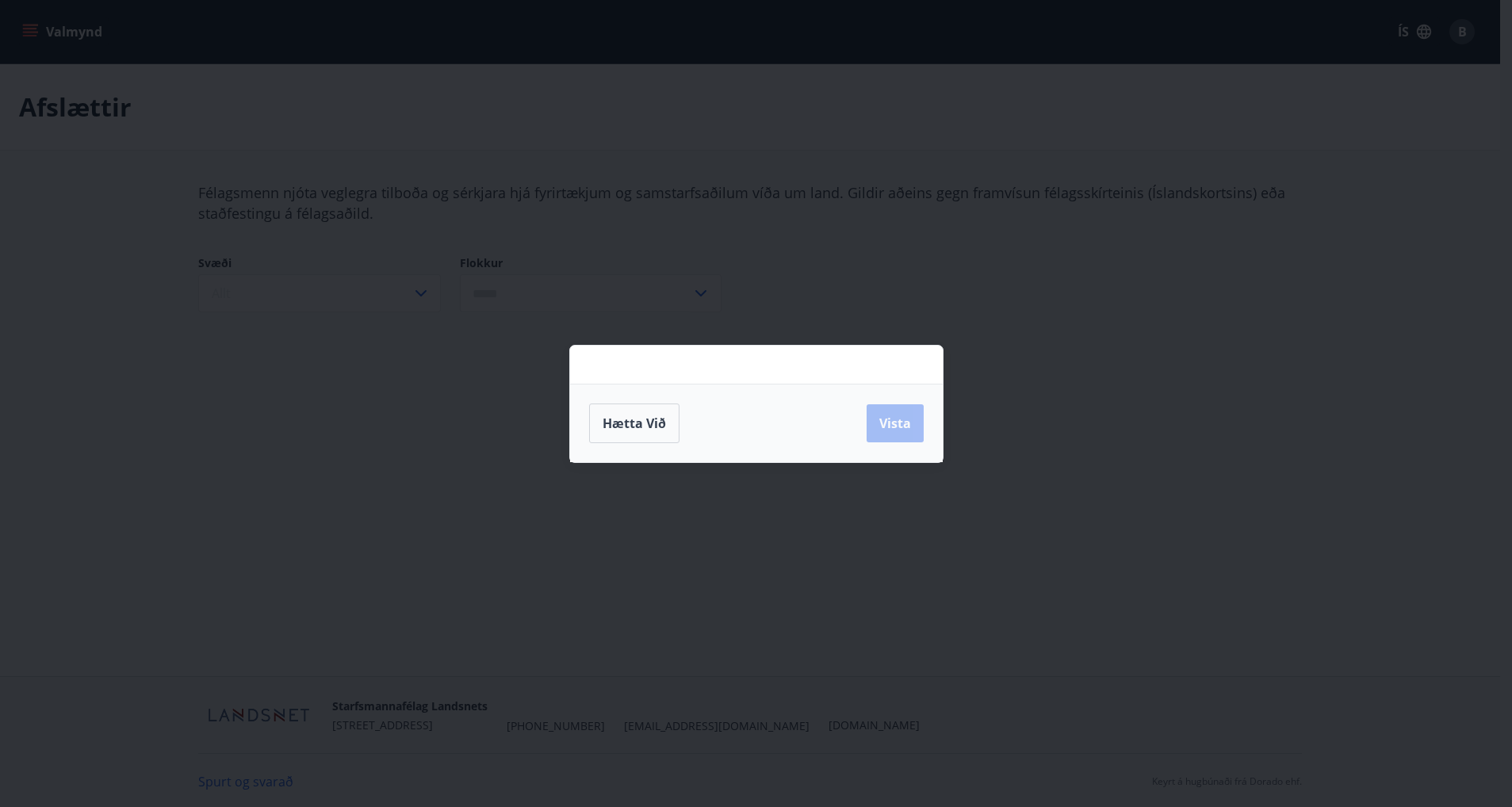
click at [385, 460] on div "Hætta við Vista" at bounding box center [756, 404] width 1512 height 807
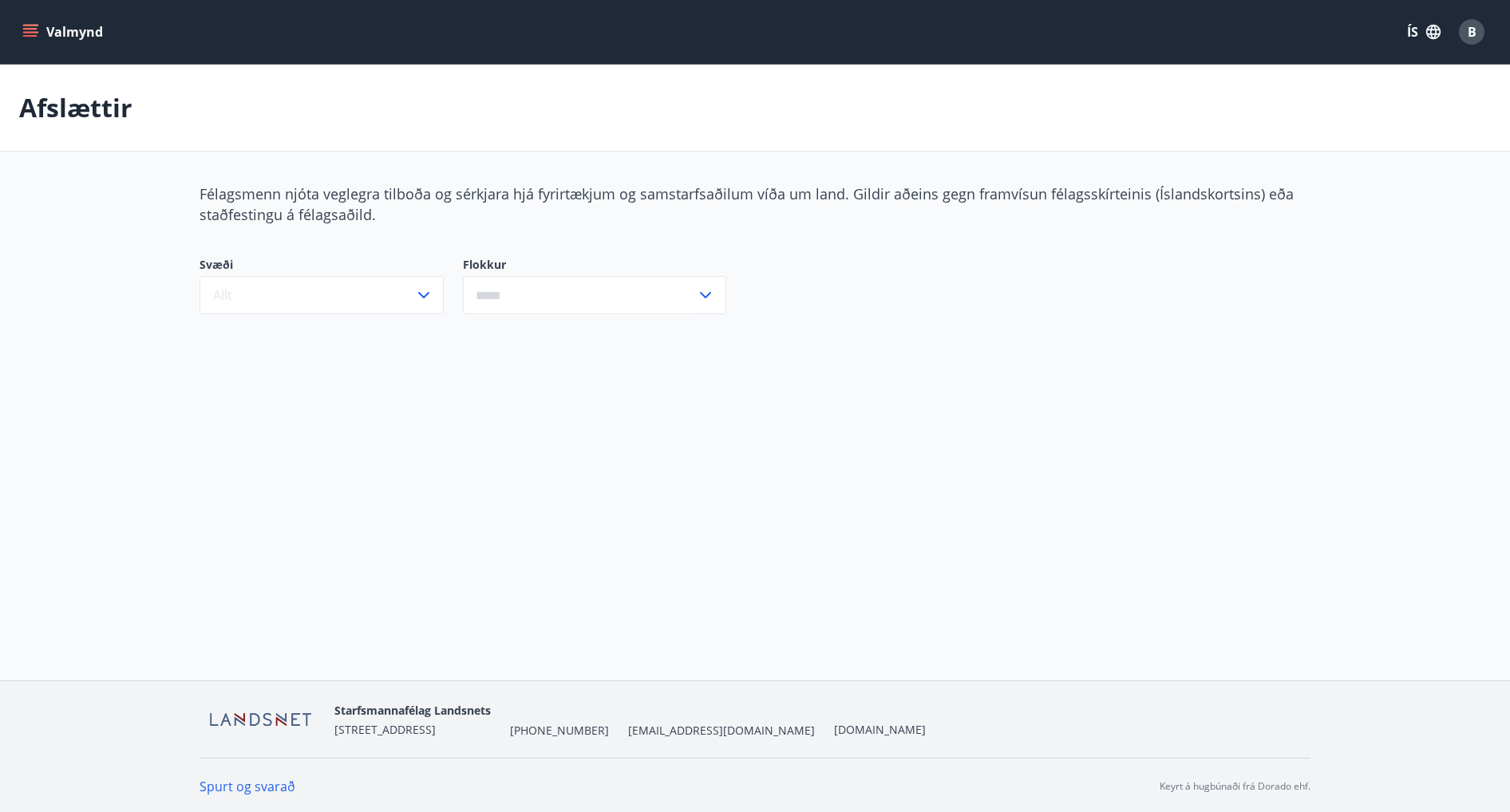
click at [31, 31] on icon "menu" at bounding box center [30, 32] width 16 height 16
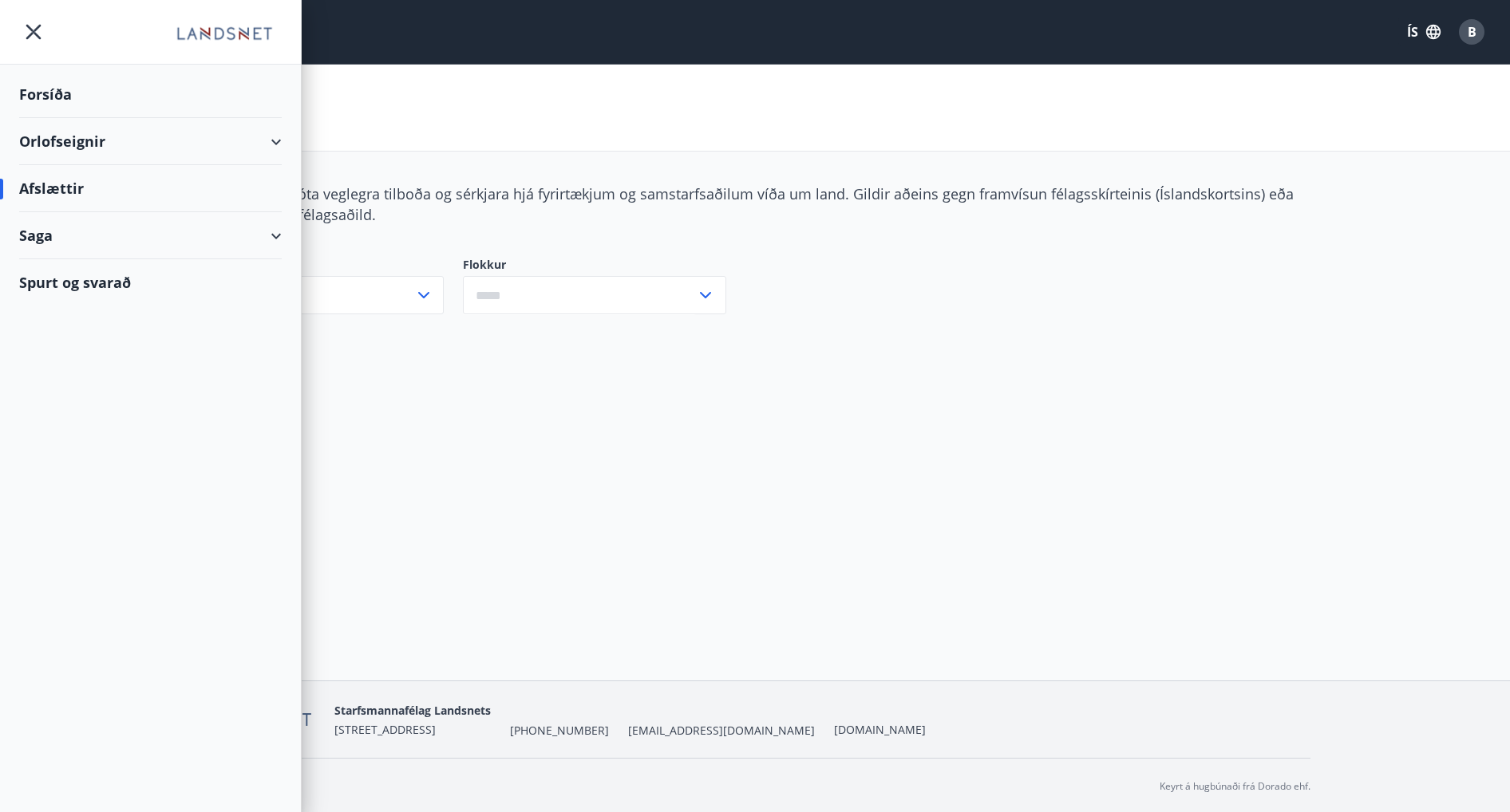
click at [83, 277] on div "Spurt og svarað" at bounding box center [151, 282] width 262 height 46
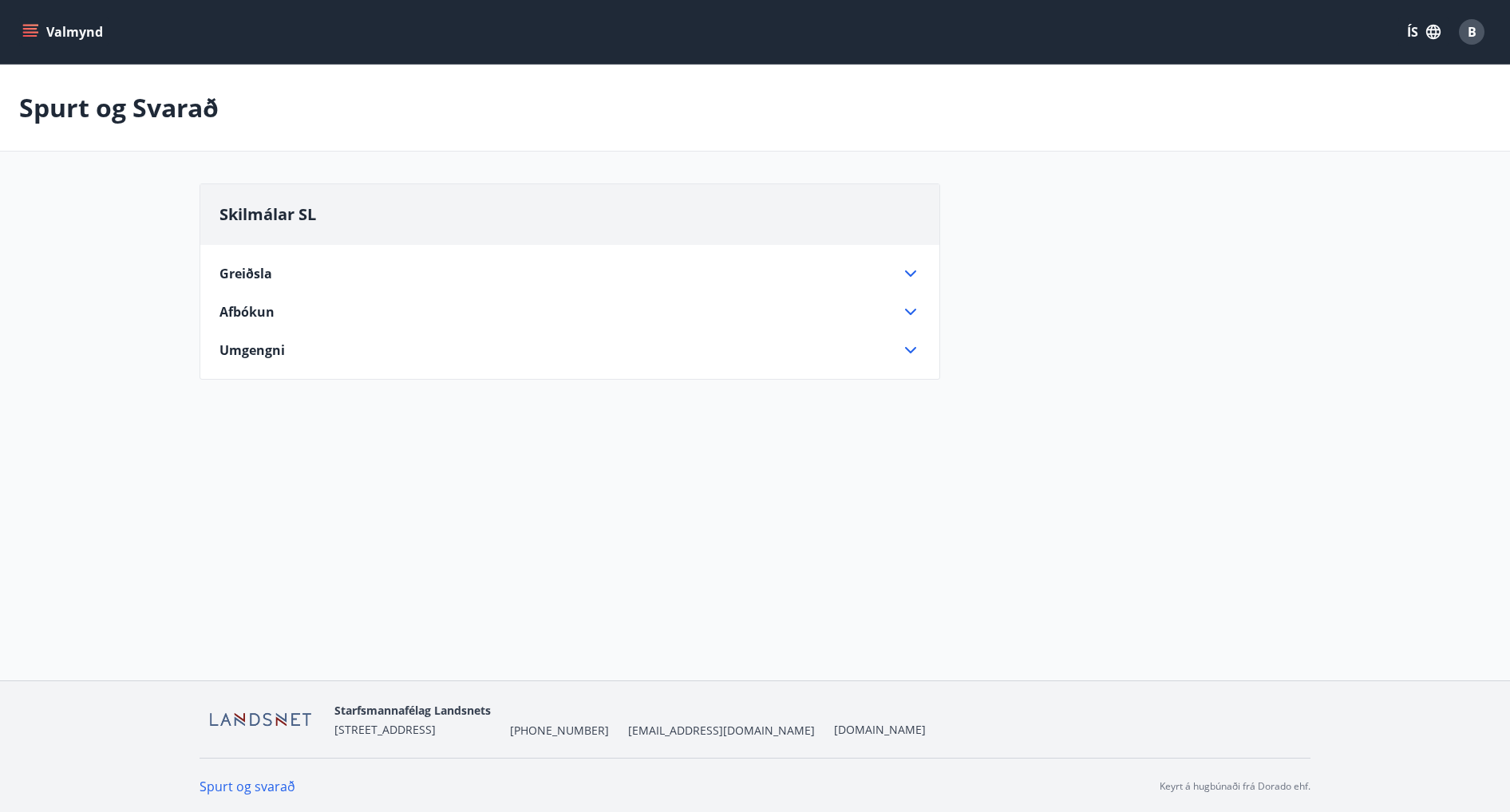
click at [912, 272] on icon at bounding box center [911, 274] width 20 height 20
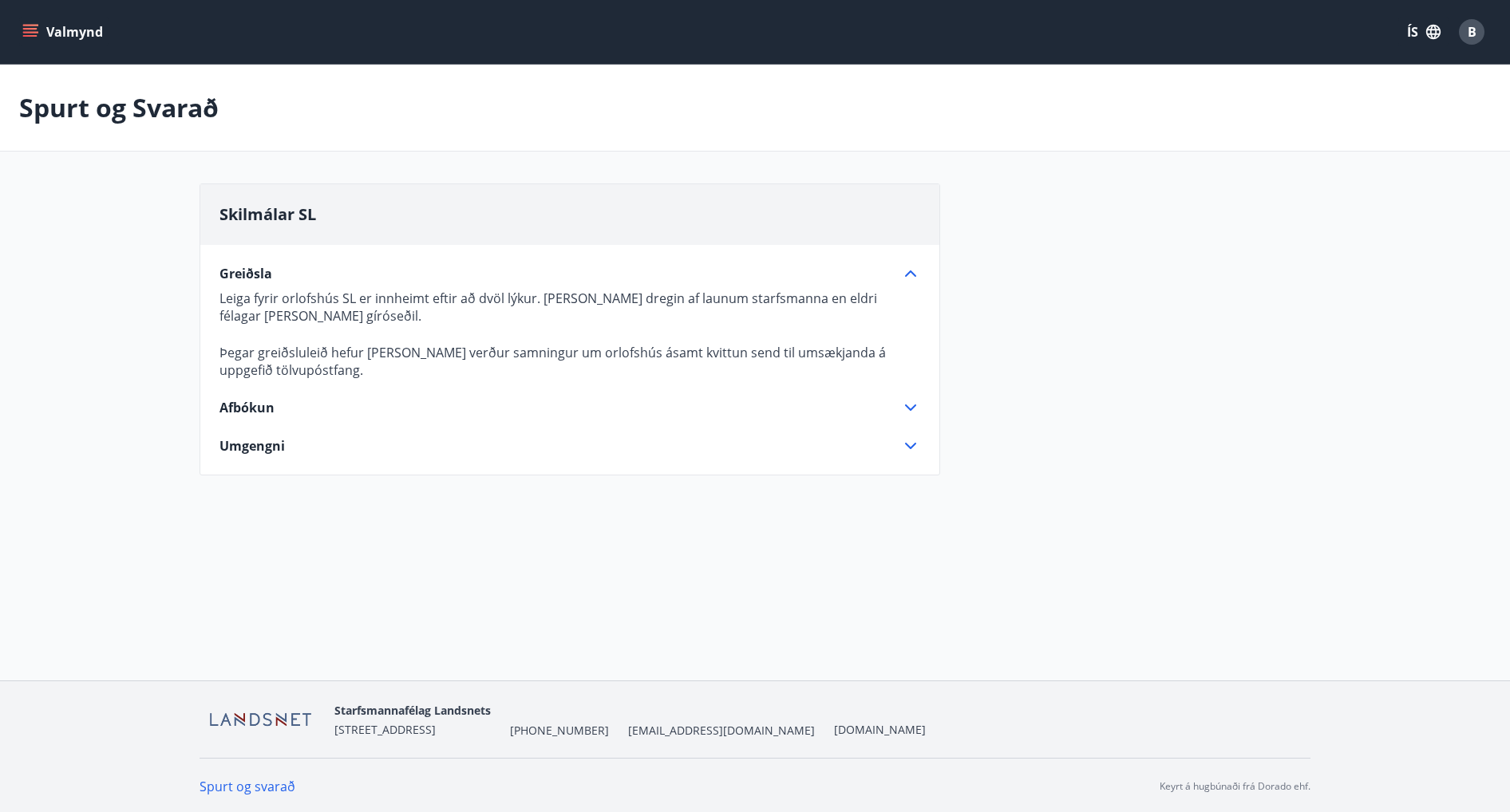
click at [911, 269] on icon at bounding box center [911, 274] width 20 height 20
